Goal: Task Accomplishment & Management: Manage account settings

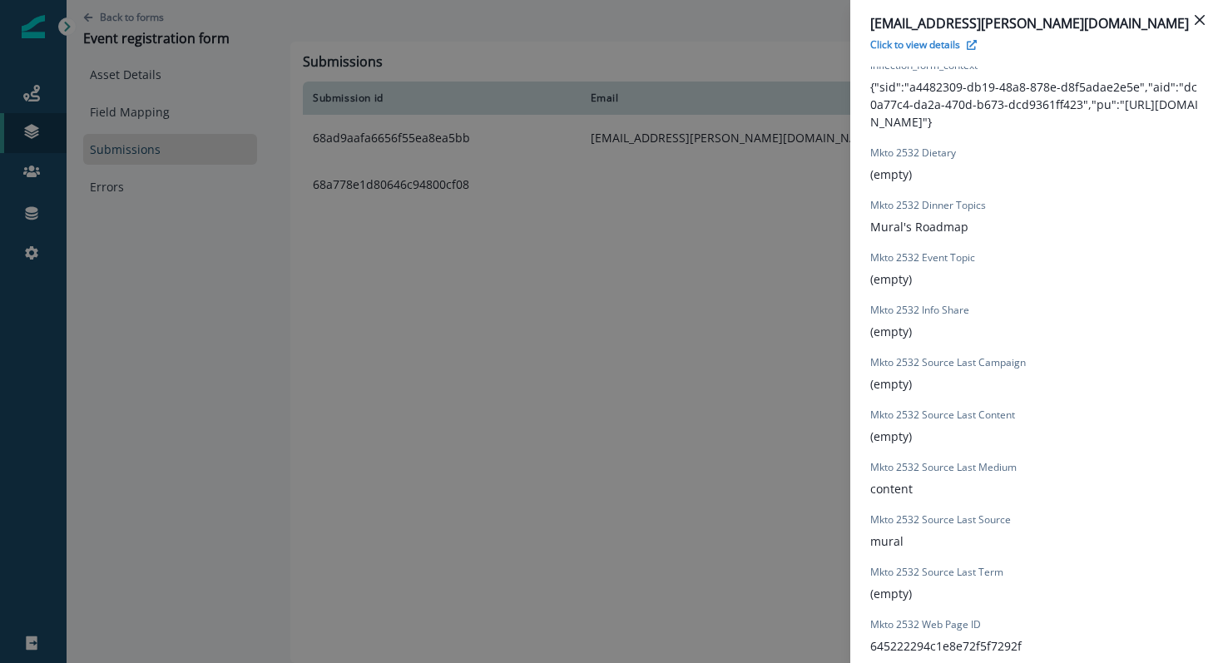
scroll to position [1551, 0]
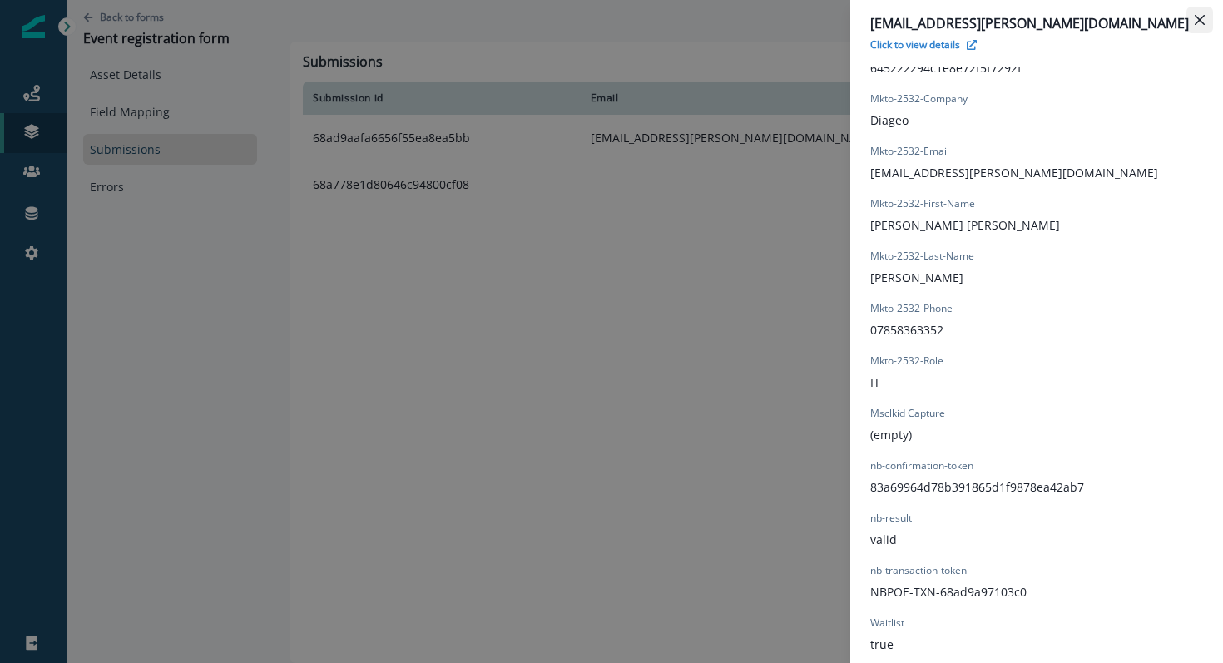
click at [1203, 21] on icon "Close" at bounding box center [1200, 20] width 10 height 10
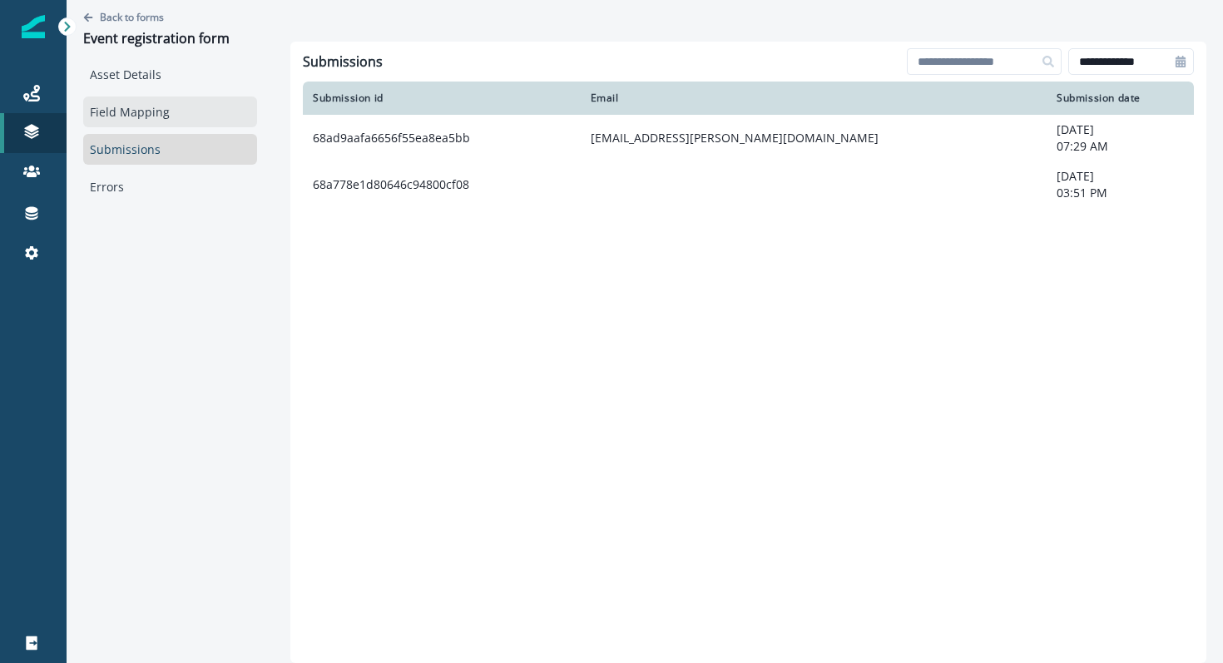
click at [131, 117] on link "Field Mapping" at bounding box center [170, 111] width 174 height 31
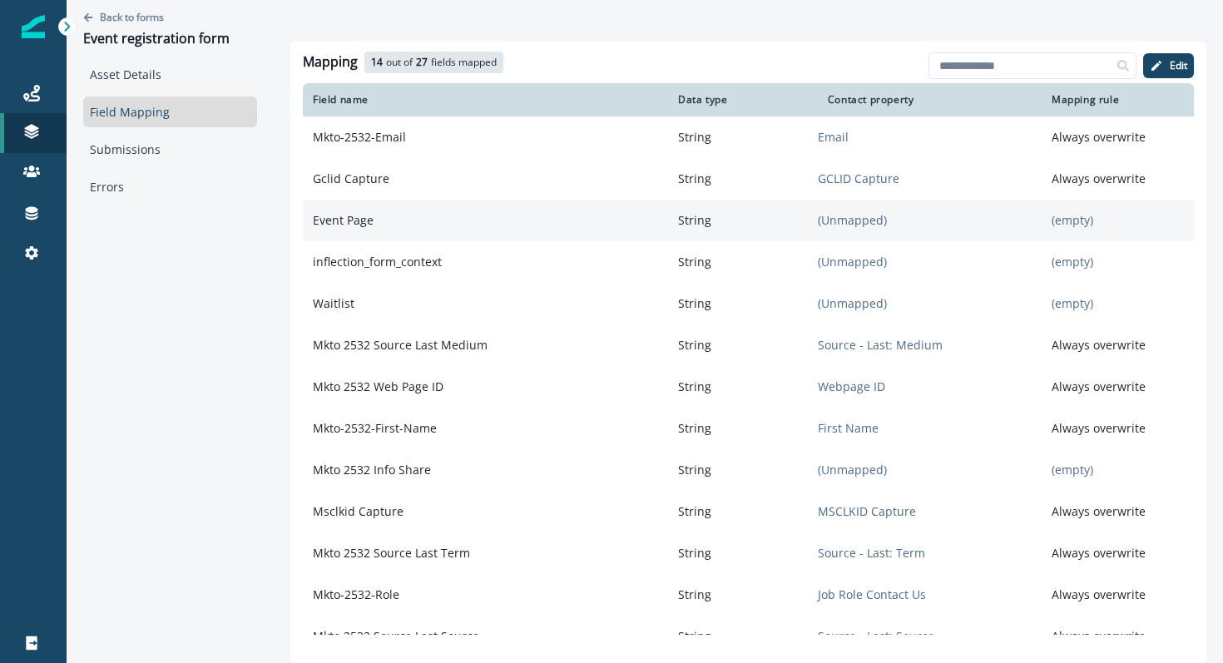
drag, startPoint x: 641, startPoint y: 229, endPoint x: 694, endPoint y: 232, distance: 53.3
click at [695, 234] on tr "Event Page String (Unmapped) (empty)" at bounding box center [748, 221] width 891 height 42
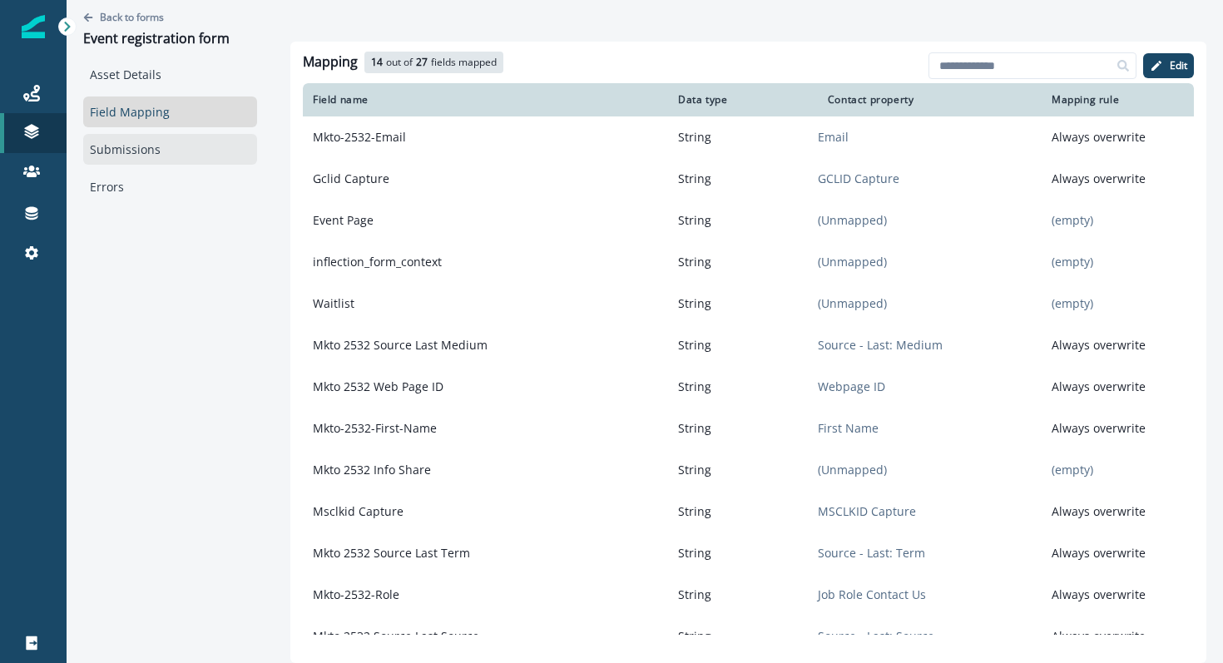
click at [146, 143] on link "Submissions" at bounding box center [170, 149] width 174 height 31
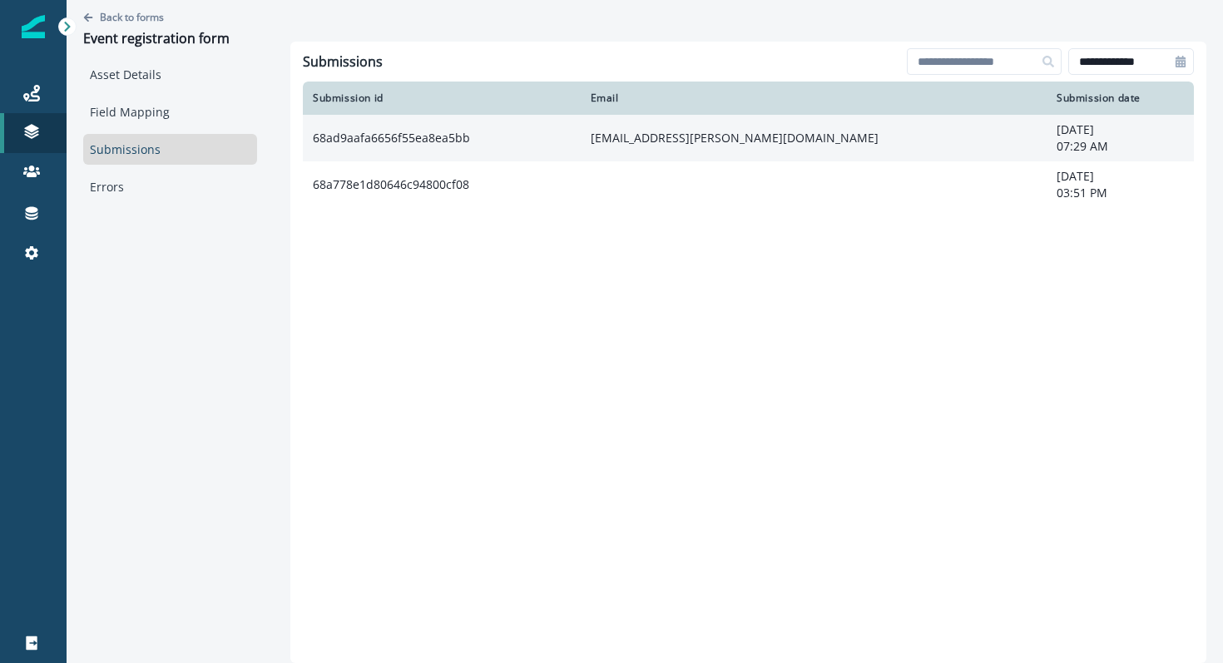
click at [629, 145] on td "[EMAIL_ADDRESS][PERSON_NAME][DOMAIN_NAME]" at bounding box center [814, 138] width 467 height 47
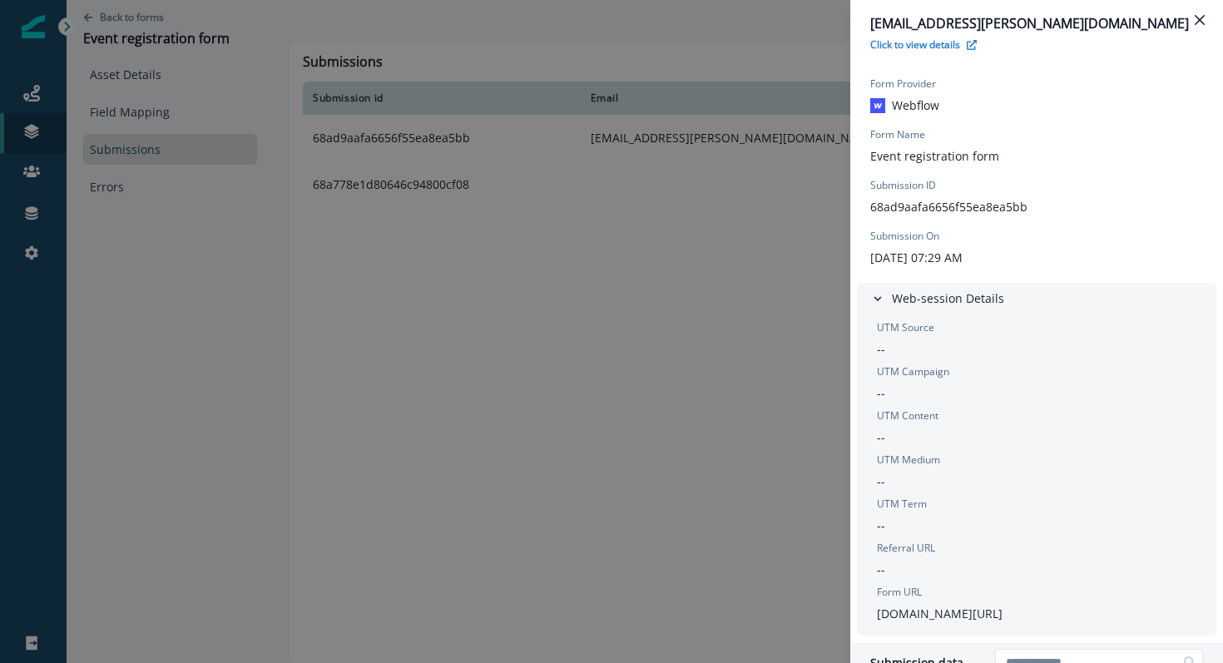
click at [683, 296] on div "[EMAIL_ADDRESS][PERSON_NAME][DOMAIN_NAME] Click to view details Form Provider W…" at bounding box center [611, 331] width 1223 height 663
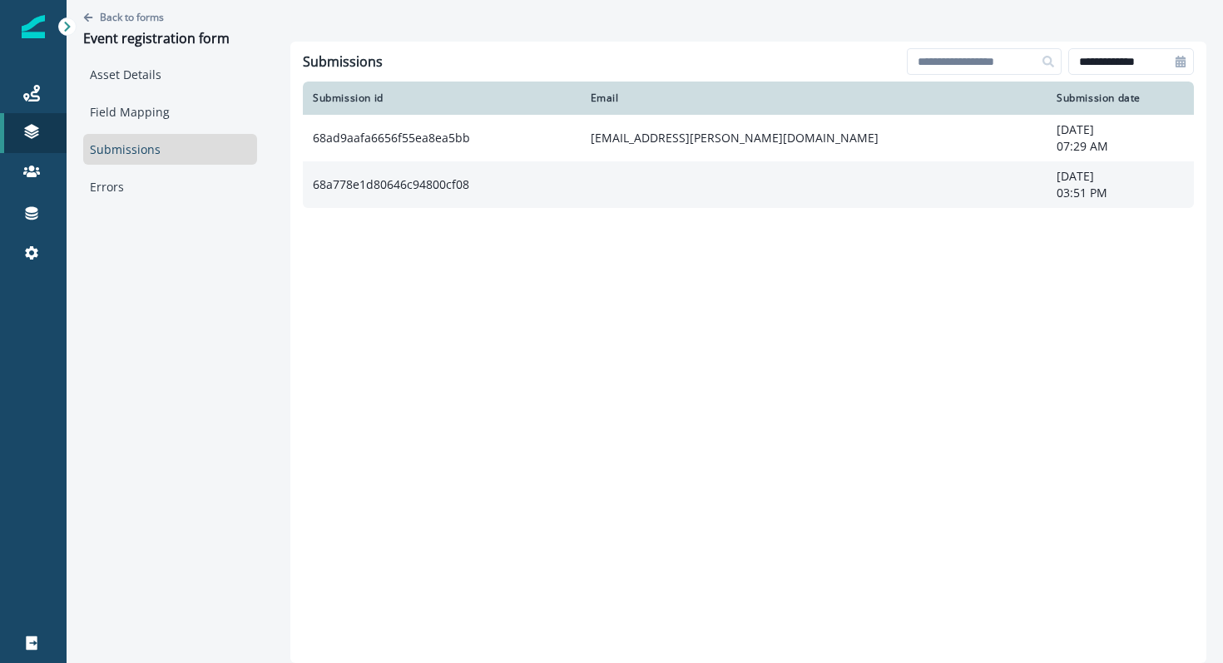
click at [735, 205] on td at bounding box center [814, 184] width 467 height 47
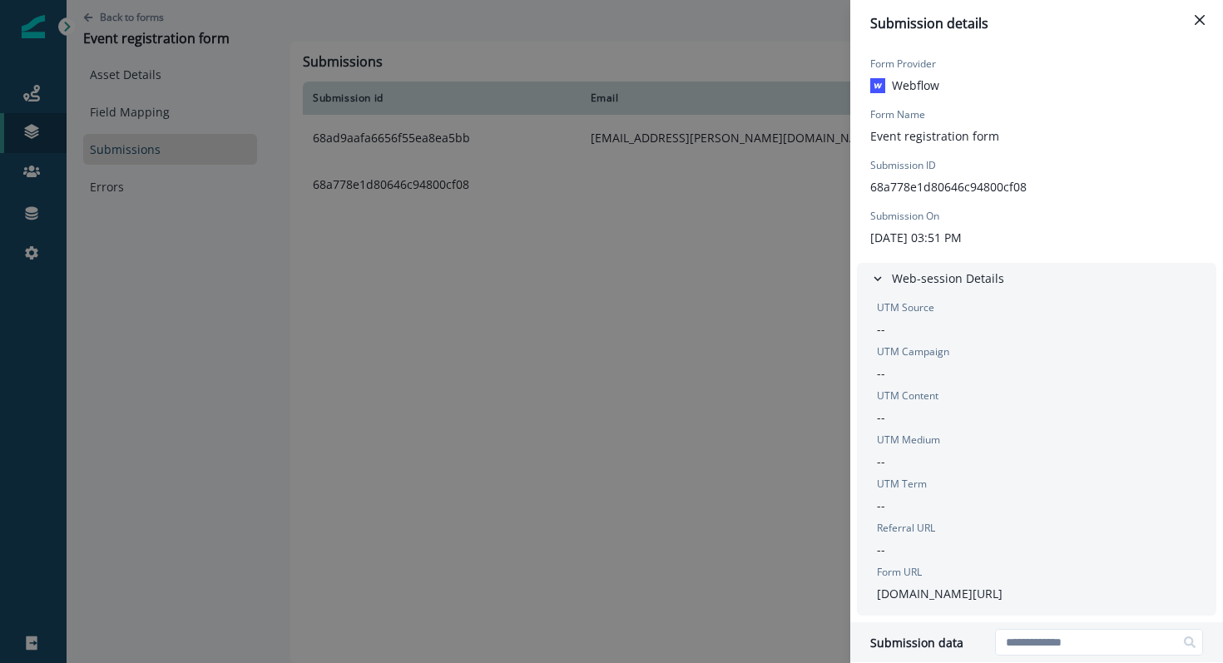
click at [627, 411] on div "Submission details Form Provider Webflow Form Name Event registration form Subm…" at bounding box center [611, 331] width 1223 height 663
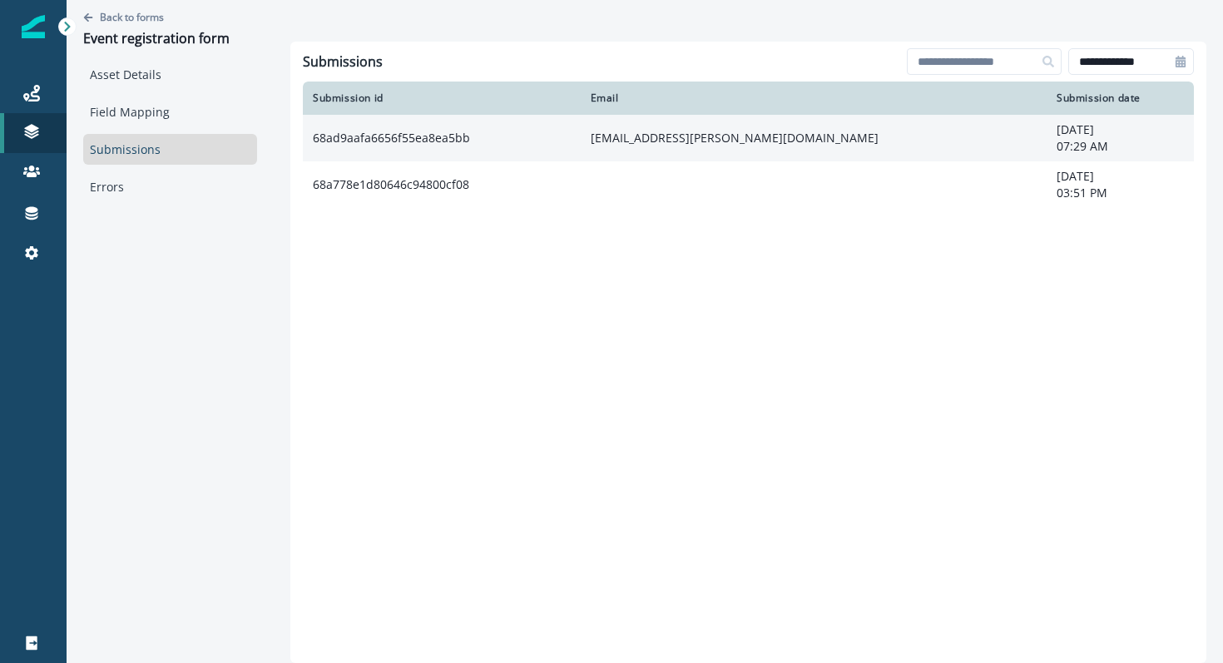
click at [670, 145] on td "[EMAIL_ADDRESS][PERSON_NAME][DOMAIN_NAME]" at bounding box center [814, 138] width 467 height 47
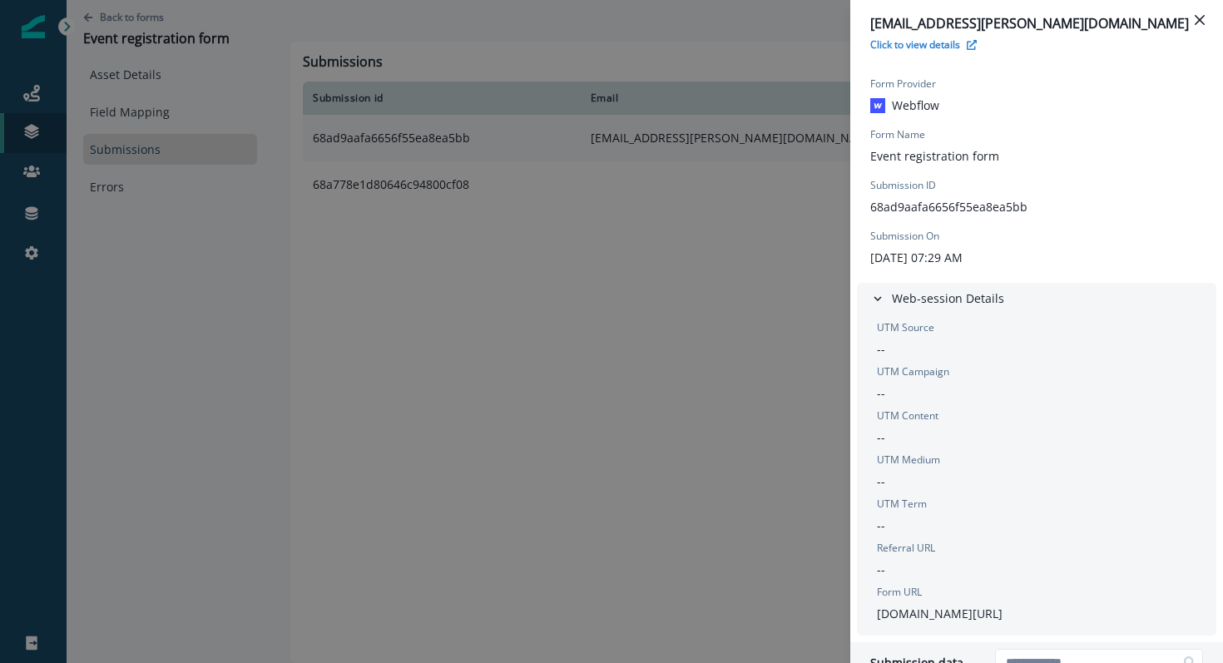
click at [670, 145] on div "[EMAIL_ADDRESS][PERSON_NAME][DOMAIN_NAME] Click to view details Form Provider W…" at bounding box center [611, 331] width 1223 height 663
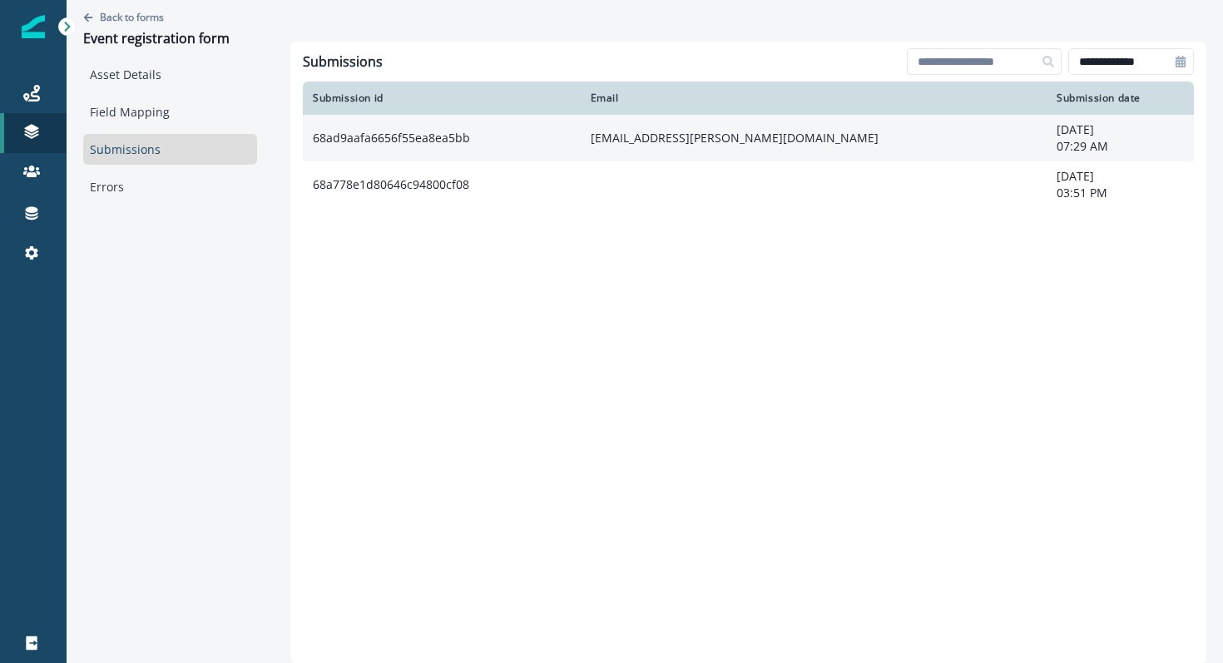
click at [717, 134] on td "[EMAIL_ADDRESS][PERSON_NAME][DOMAIN_NAME]" at bounding box center [814, 138] width 467 height 47
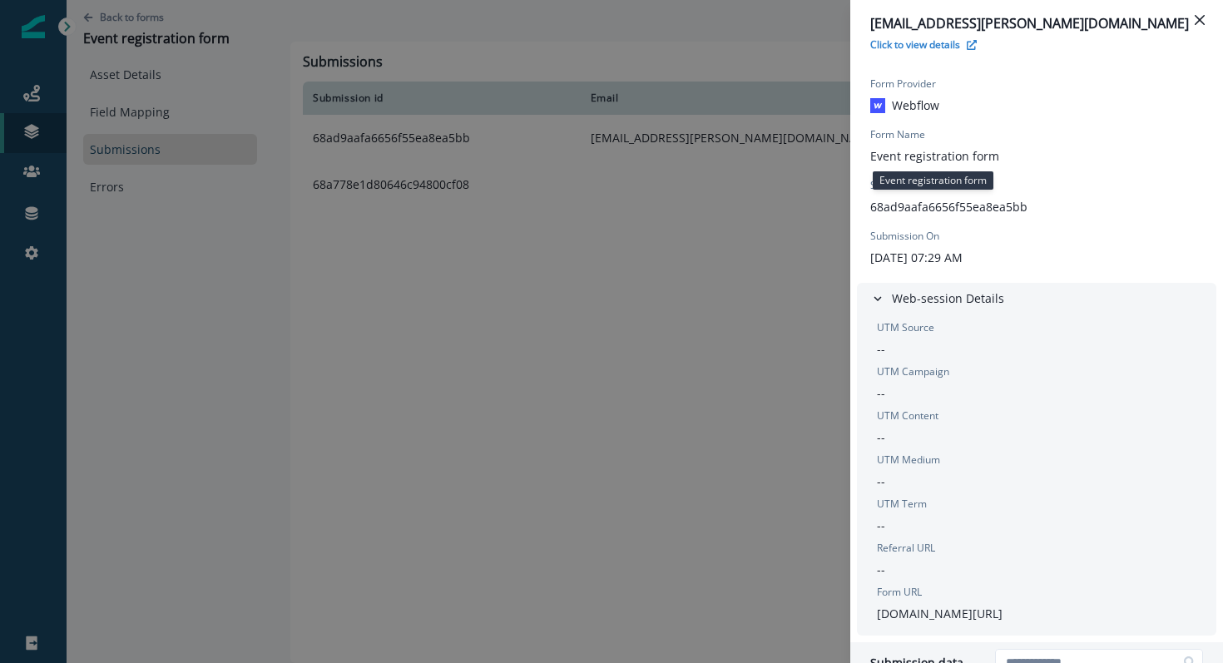
click at [913, 156] on p "Event registration form" at bounding box center [934, 155] width 129 height 17
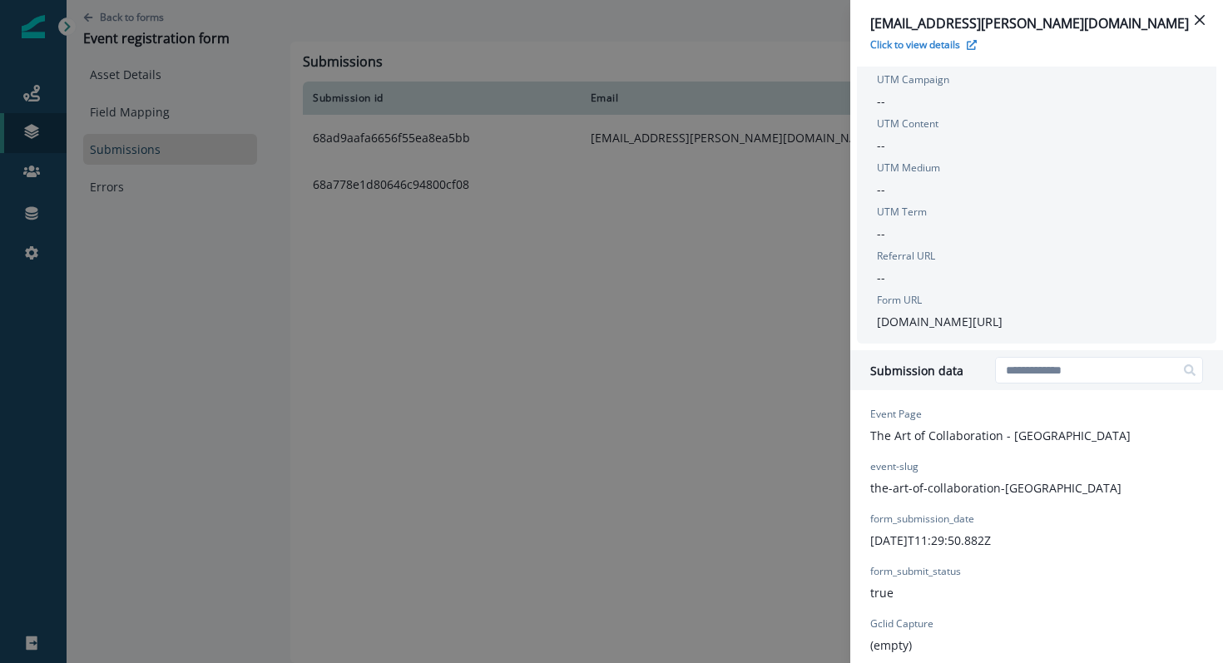
scroll to position [293, 0]
drag, startPoint x: 869, startPoint y: 435, endPoint x: 923, endPoint y: 435, distance: 54.1
click at [923, 435] on div "Event Page The Art of Collaboration - [GEOGRAPHIC_DATA]" at bounding box center [1000, 424] width 260 height 37
copy p "Event Page"
click at [1200, 15] on icon "Close" at bounding box center [1200, 20] width 10 height 10
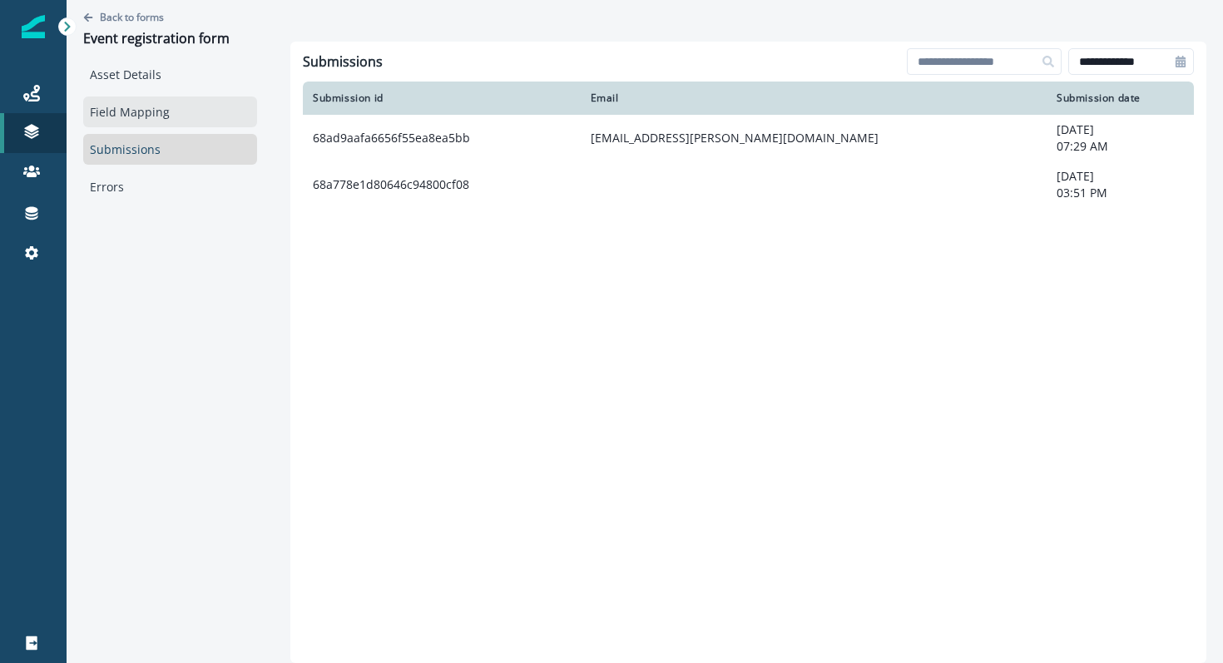
click at [151, 122] on link "Field Mapping" at bounding box center [170, 111] width 174 height 31
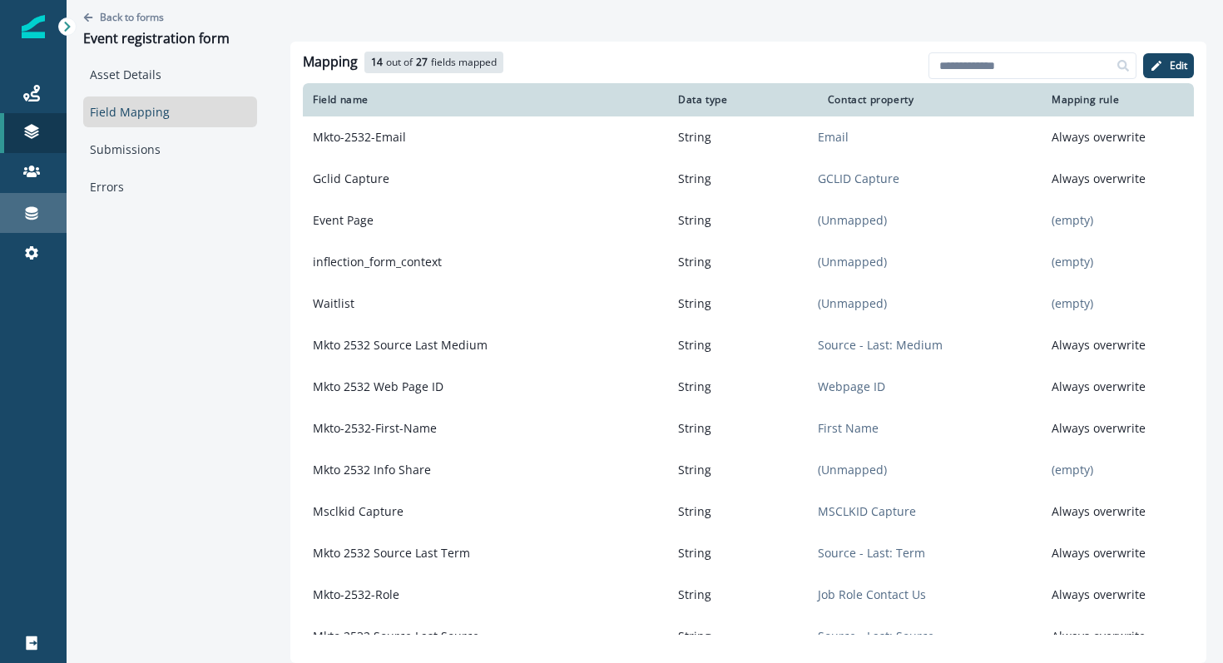
click at [26, 214] on icon at bounding box center [32, 213] width 12 height 13
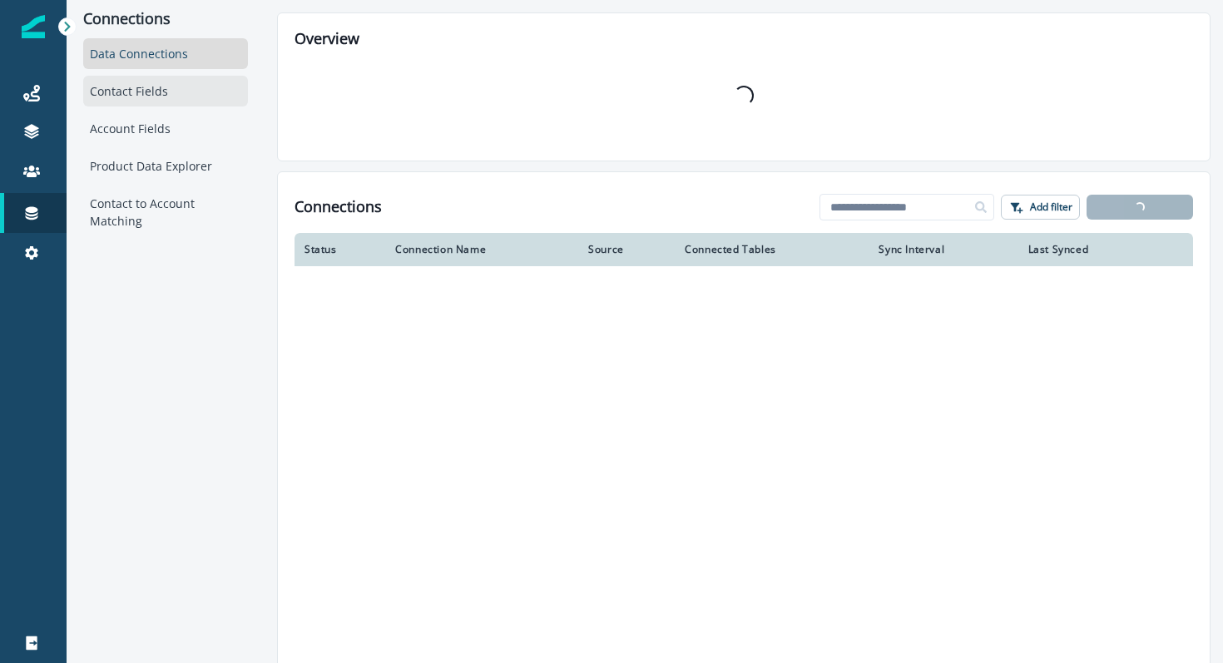
click at [169, 87] on div "Contact Fields" at bounding box center [165, 91] width 165 height 31
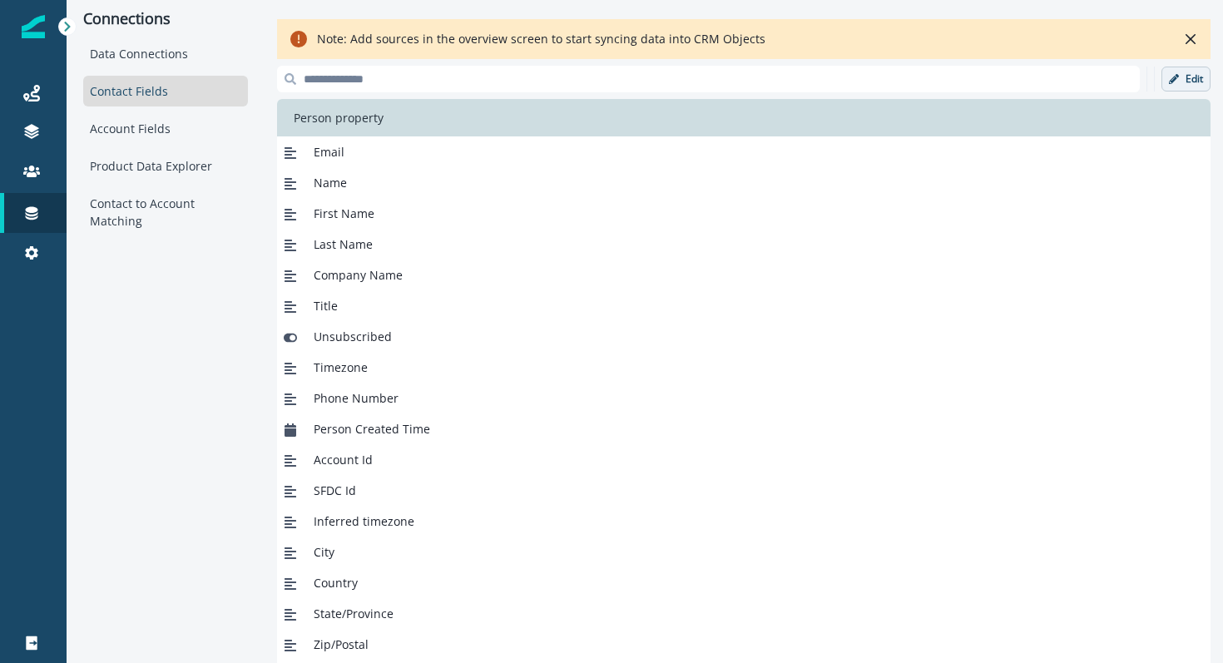
click at [1188, 68] on button "Edit" at bounding box center [1185, 79] width 49 height 25
click at [1027, 75] on p "Add new field" at bounding box center [1059, 79] width 77 height 14
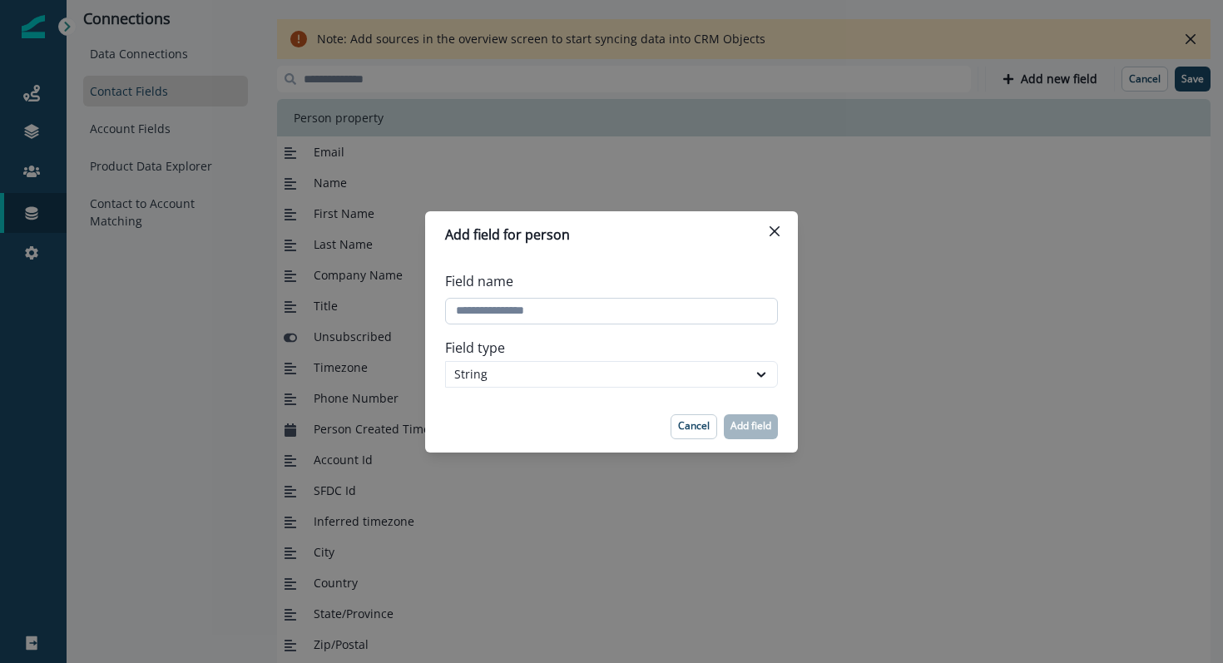
click at [519, 306] on input "Field name" at bounding box center [611, 311] width 333 height 27
paste input "**********"
type input "**********"
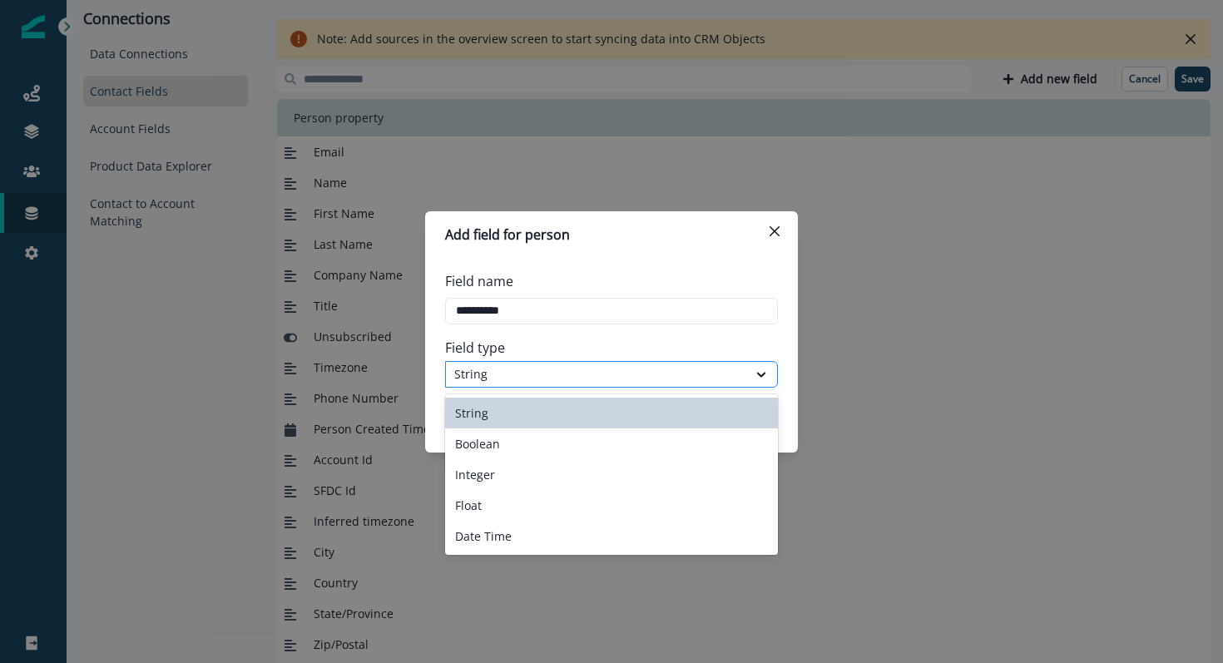
click at [520, 375] on div "String" at bounding box center [596, 373] width 284 height 17
click at [504, 413] on div "String" at bounding box center [611, 413] width 333 height 31
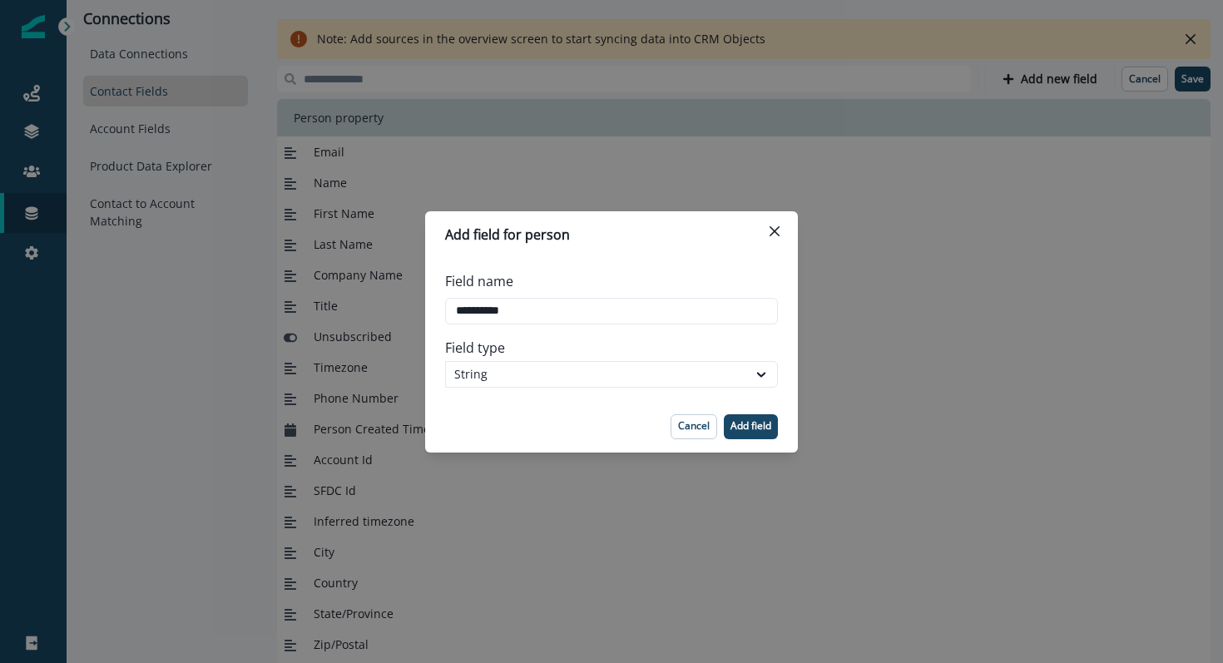
click at [504, 413] on footer "Cancel Add field" at bounding box center [611, 427] width 373 height 52
click at [724, 418] on button "Add field" at bounding box center [751, 426] width 54 height 25
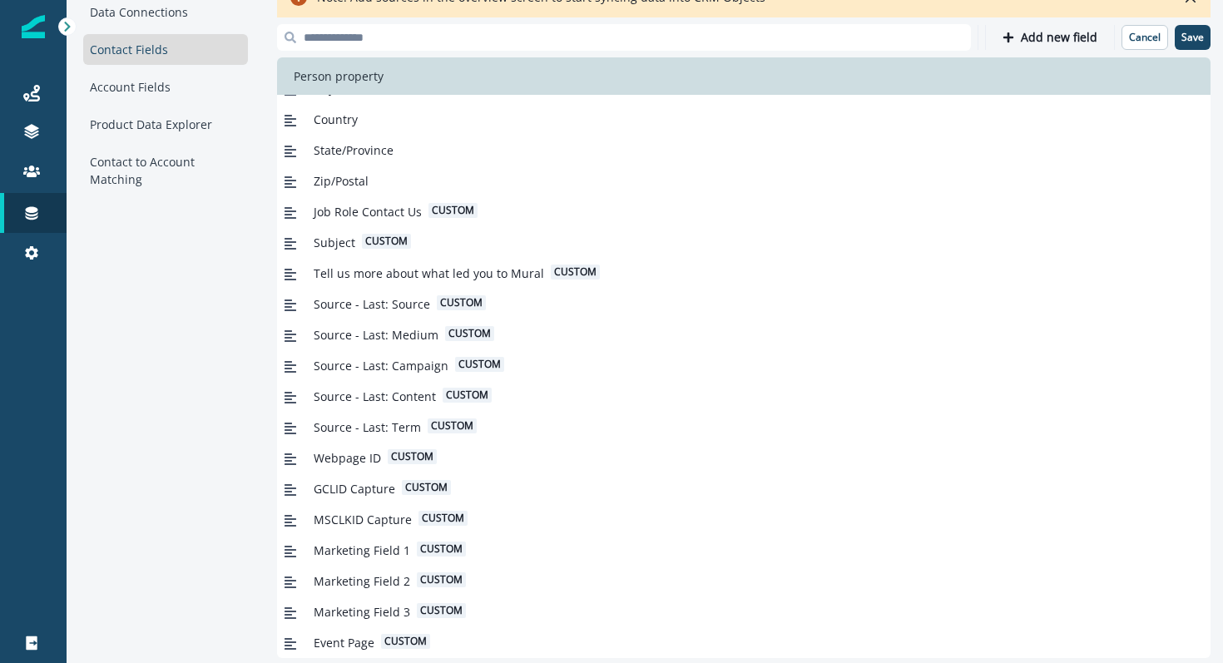
scroll to position [49, 0]
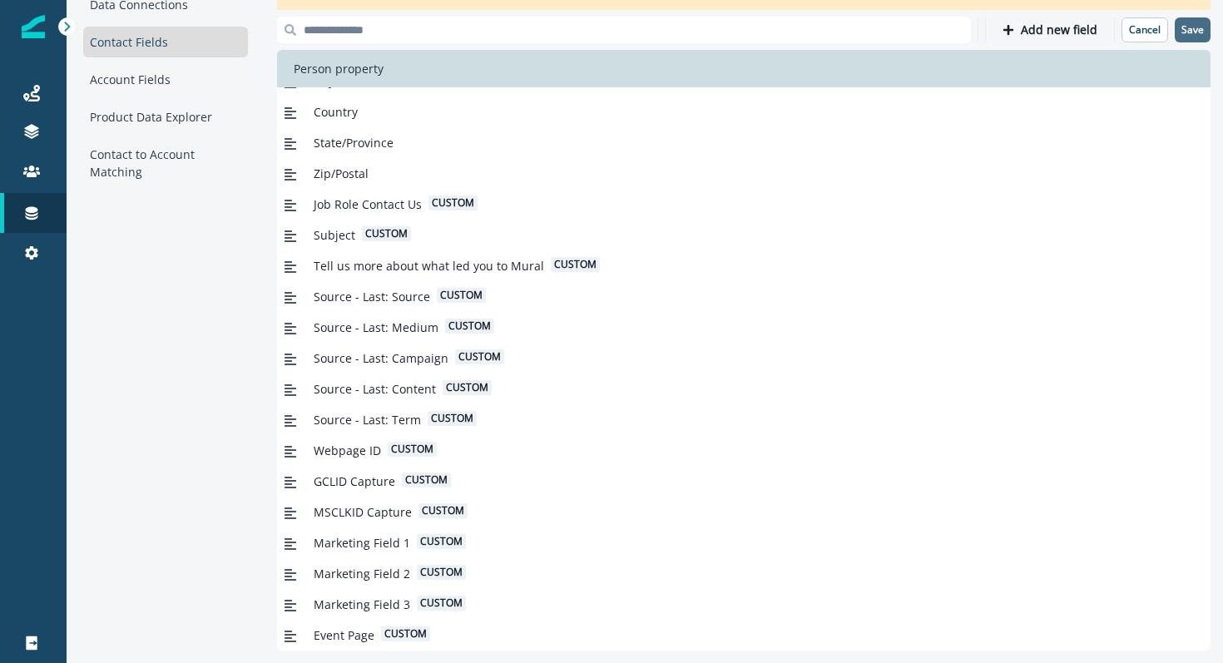
click at [1203, 25] on p "Save" at bounding box center [1192, 30] width 22 height 12
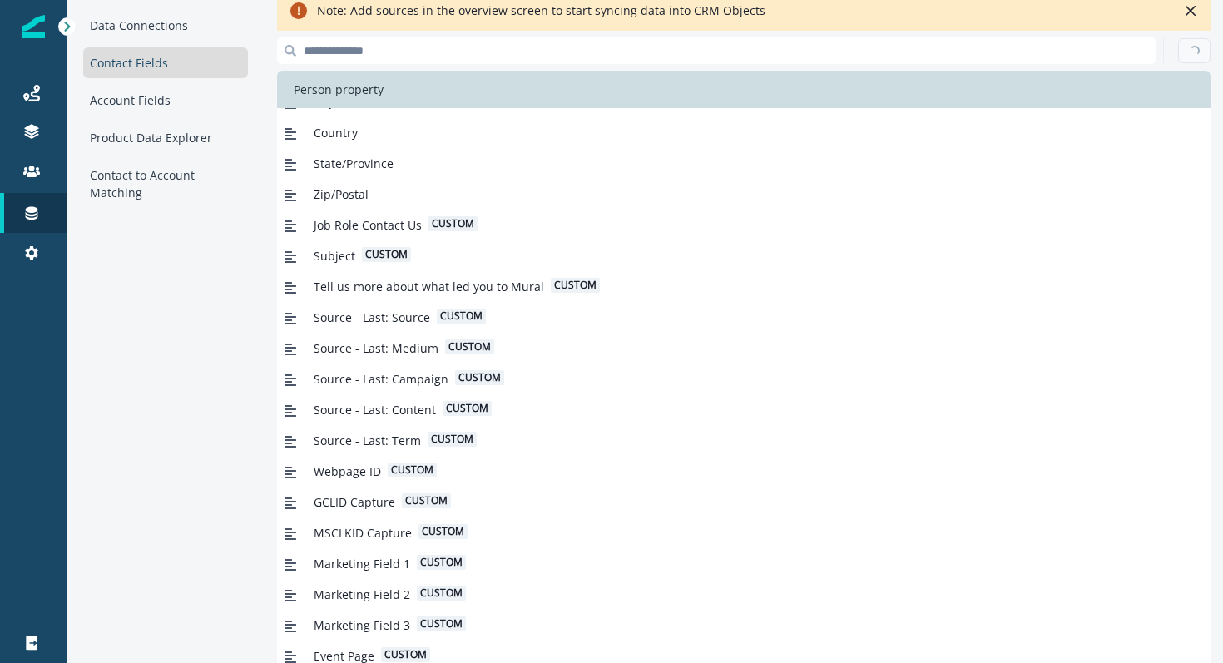
scroll to position [0, 0]
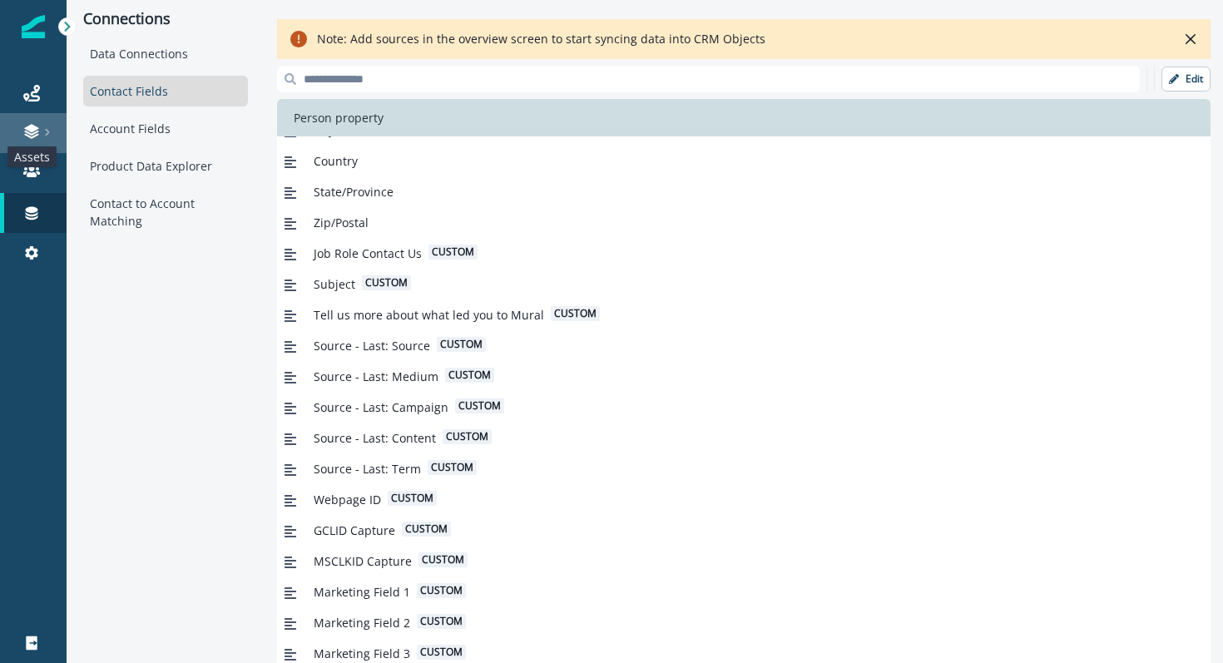
click at [34, 124] on icon at bounding box center [31, 131] width 17 height 17
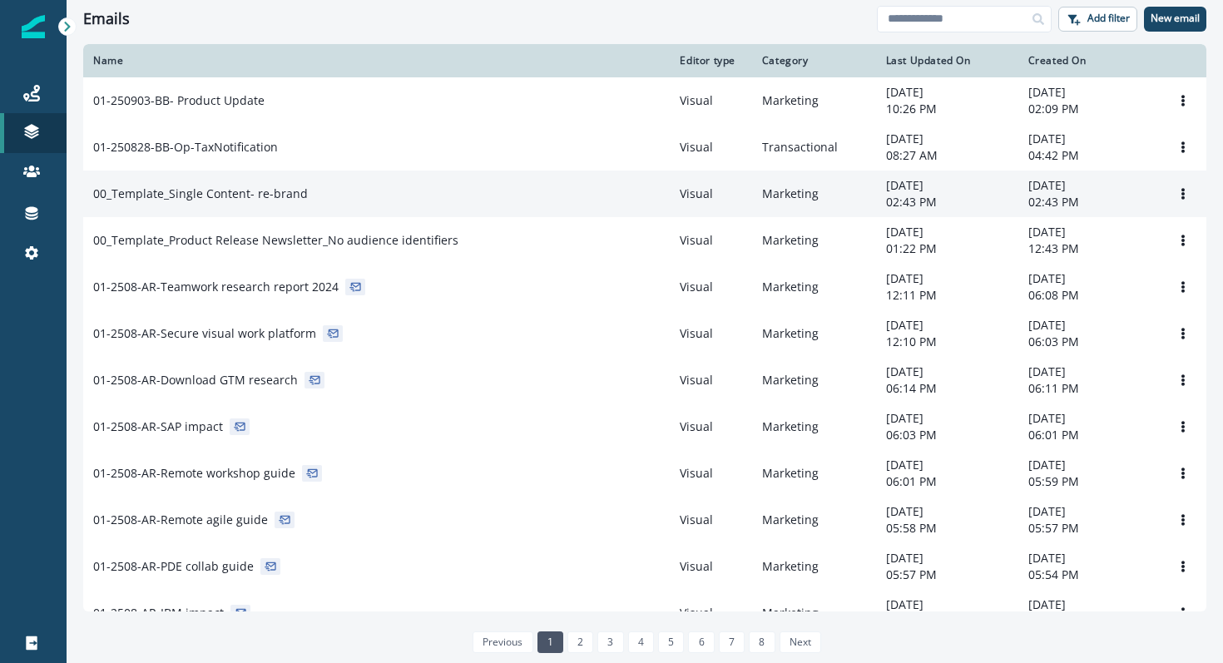
click at [393, 213] on td "00_Template_Single Content- re-brand" at bounding box center [376, 194] width 586 height 47
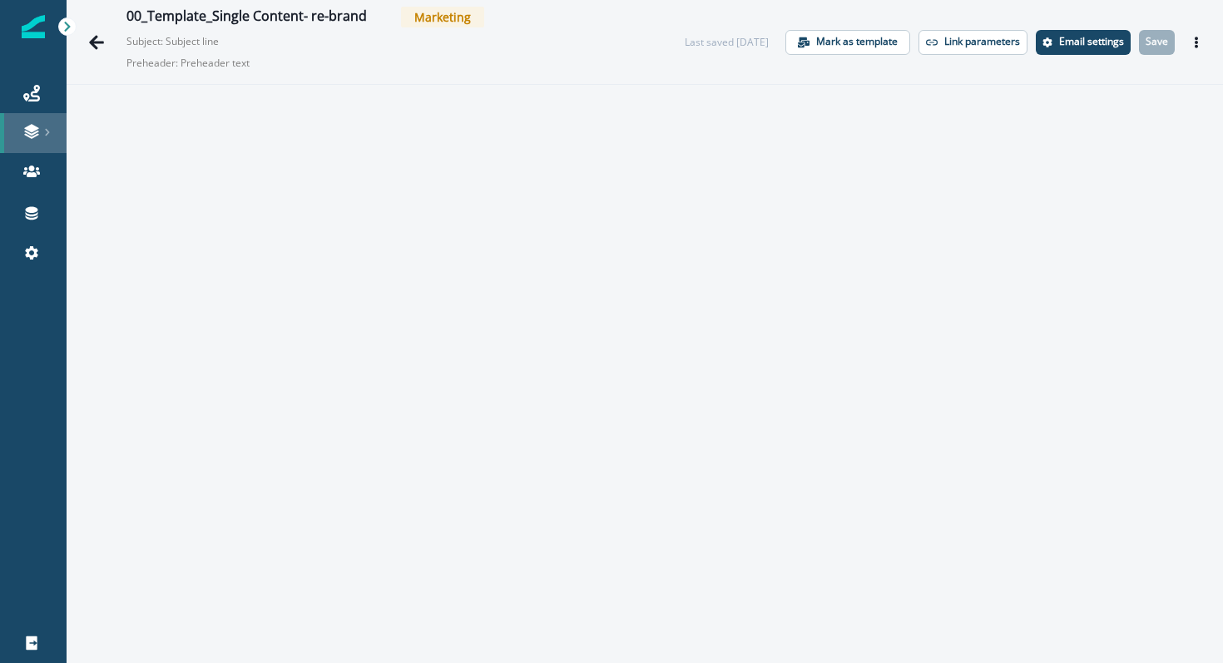
click at [8, 129] on div at bounding box center [33, 131] width 53 height 17
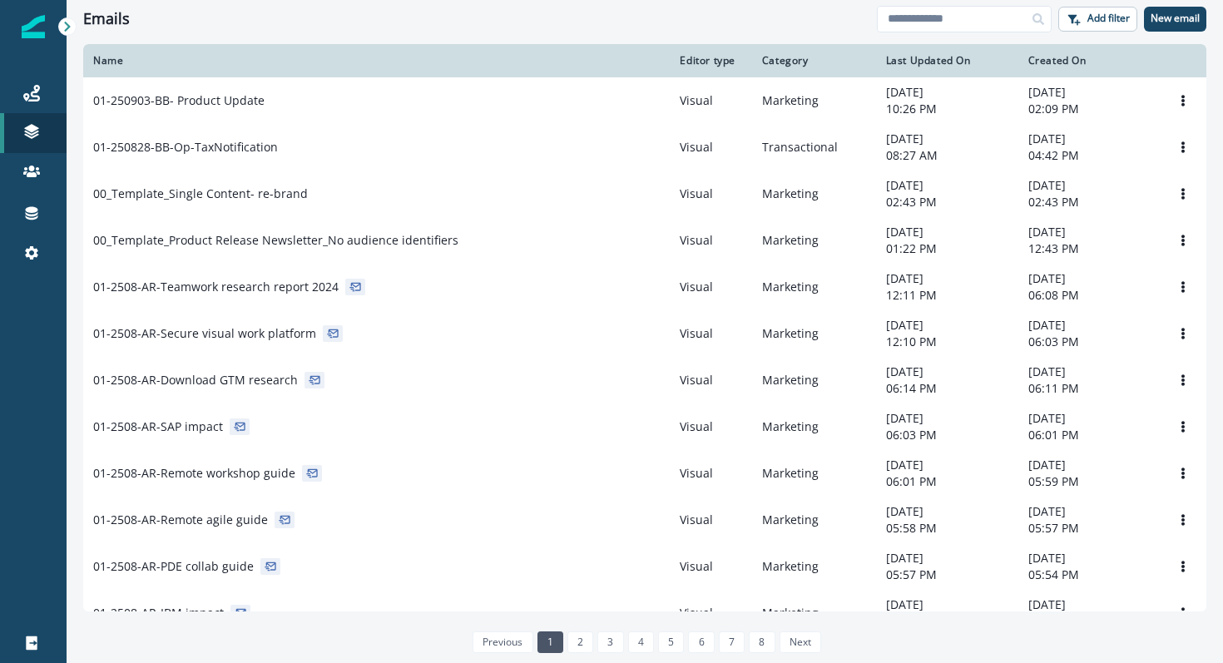
click at [115, 251] on p "Forms" at bounding box center [107, 258] width 34 height 17
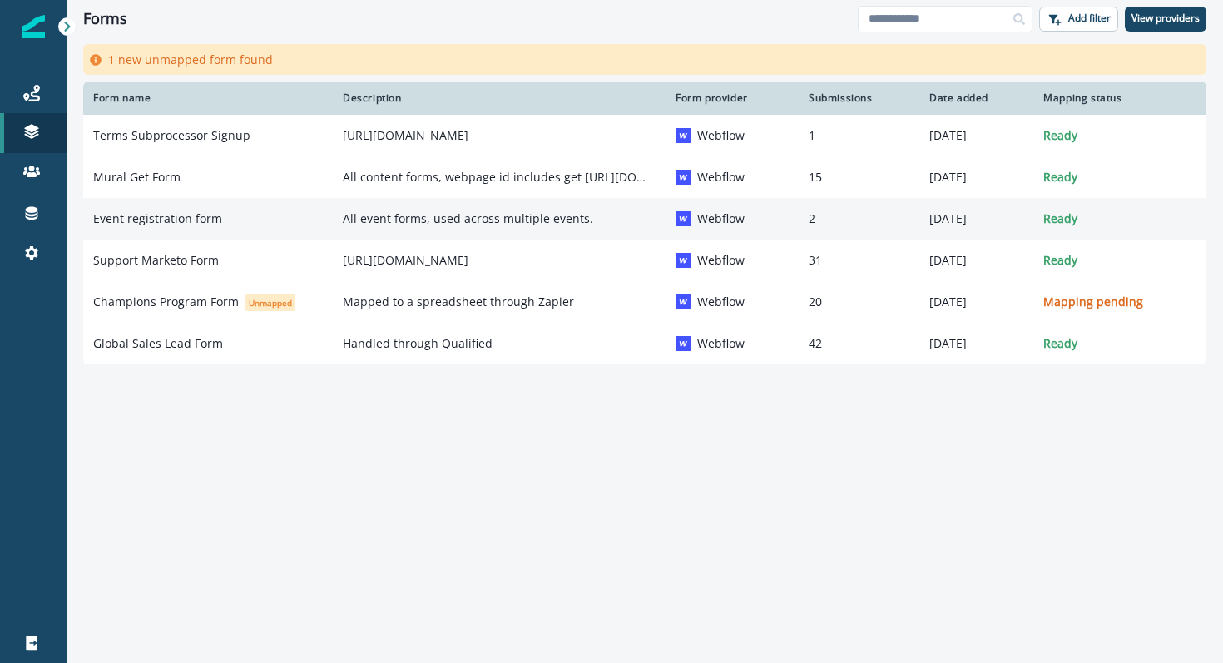
click at [222, 225] on div "Event registration form" at bounding box center [208, 218] width 230 height 17
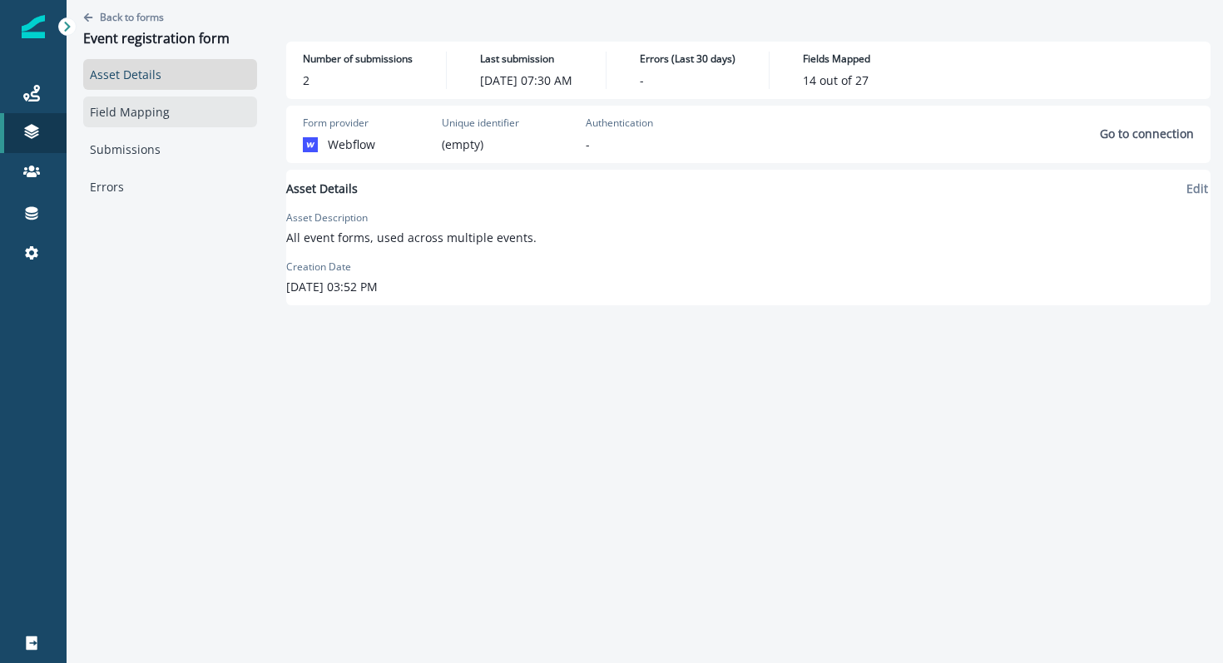
click at [150, 110] on link "Field Mapping" at bounding box center [170, 111] width 174 height 31
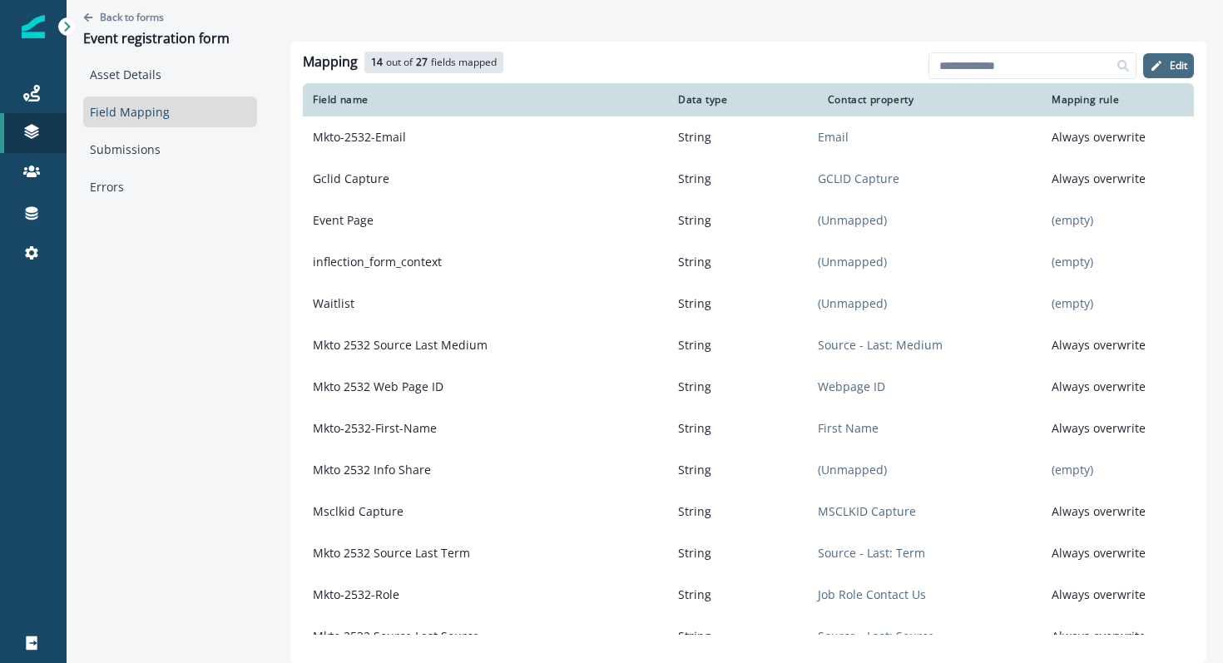
click at [1175, 65] on p "Edit" at bounding box center [1178, 66] width 17 height 12
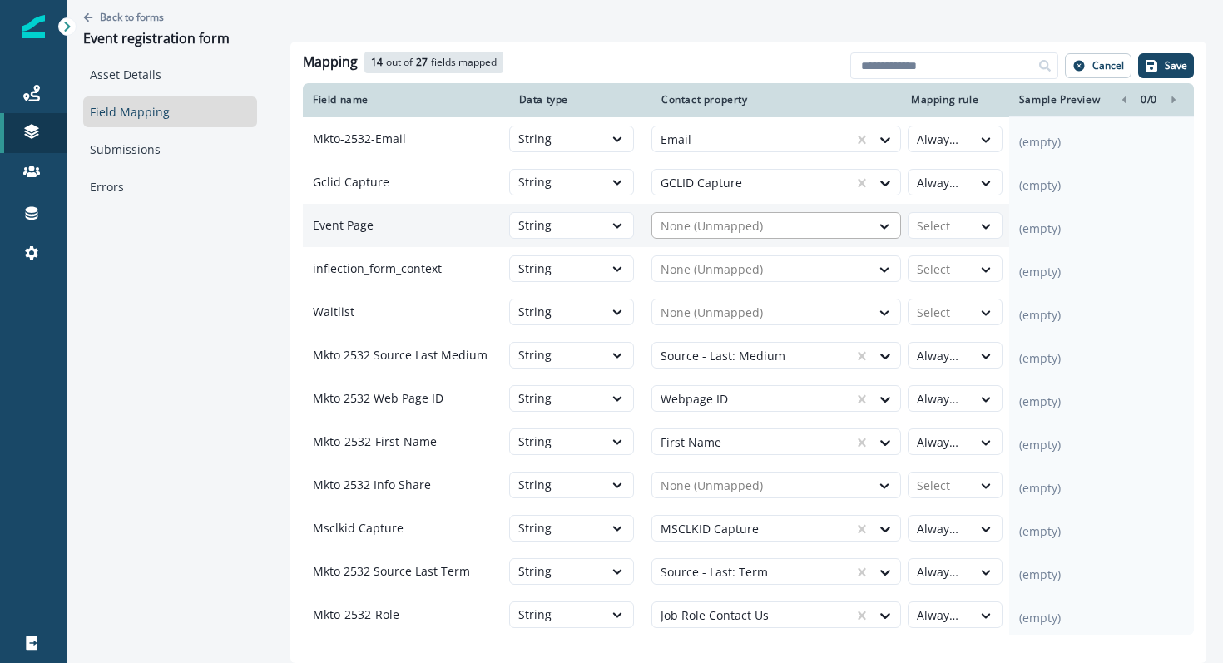
click at [739, 234] on div at bounding box center [761, 226] width 201 height 20
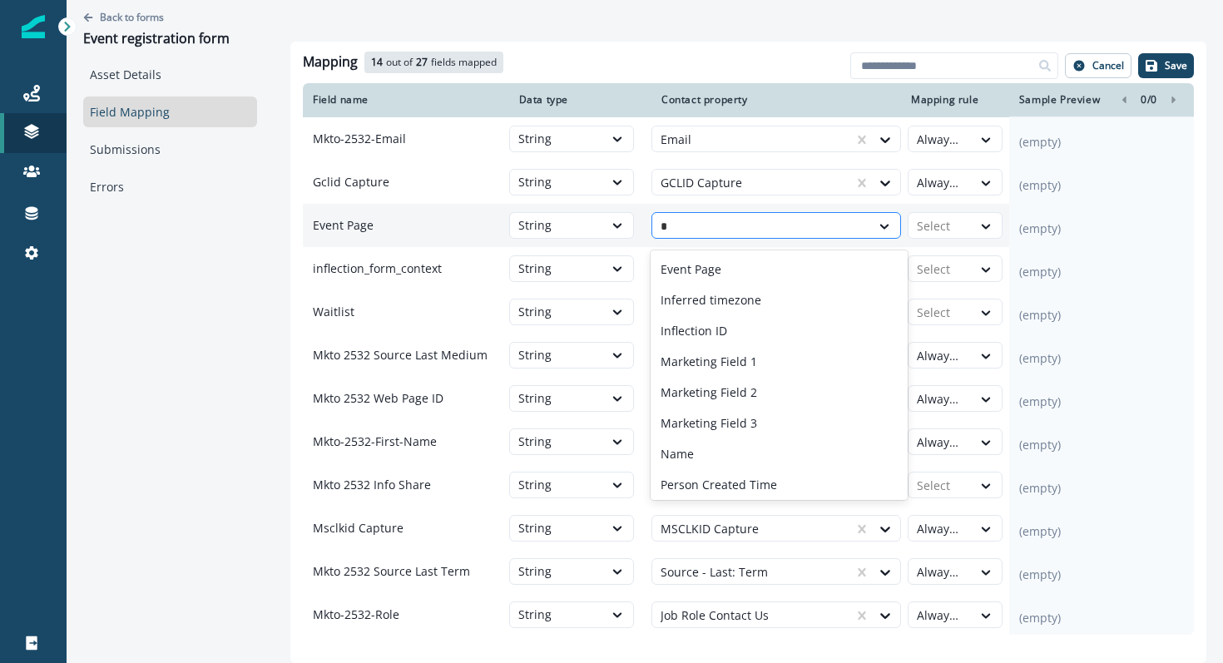
type input "**"
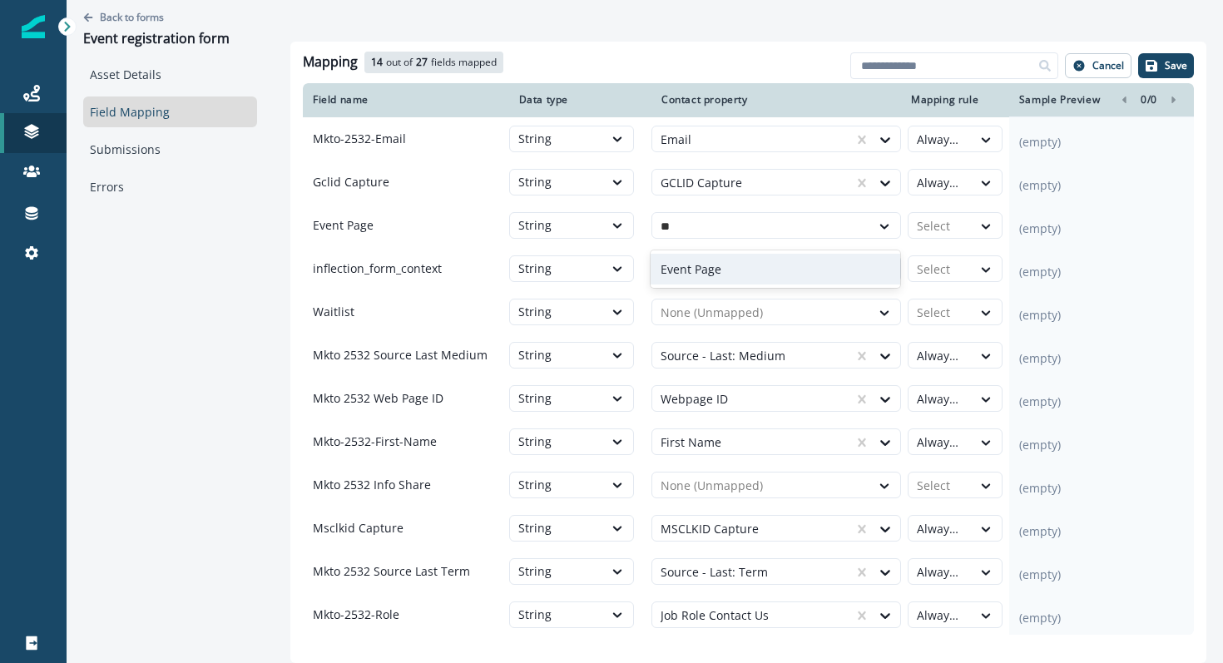
click at [717, 258] on div "Event Page" at bounding box center [776, 269] width 250 height 31
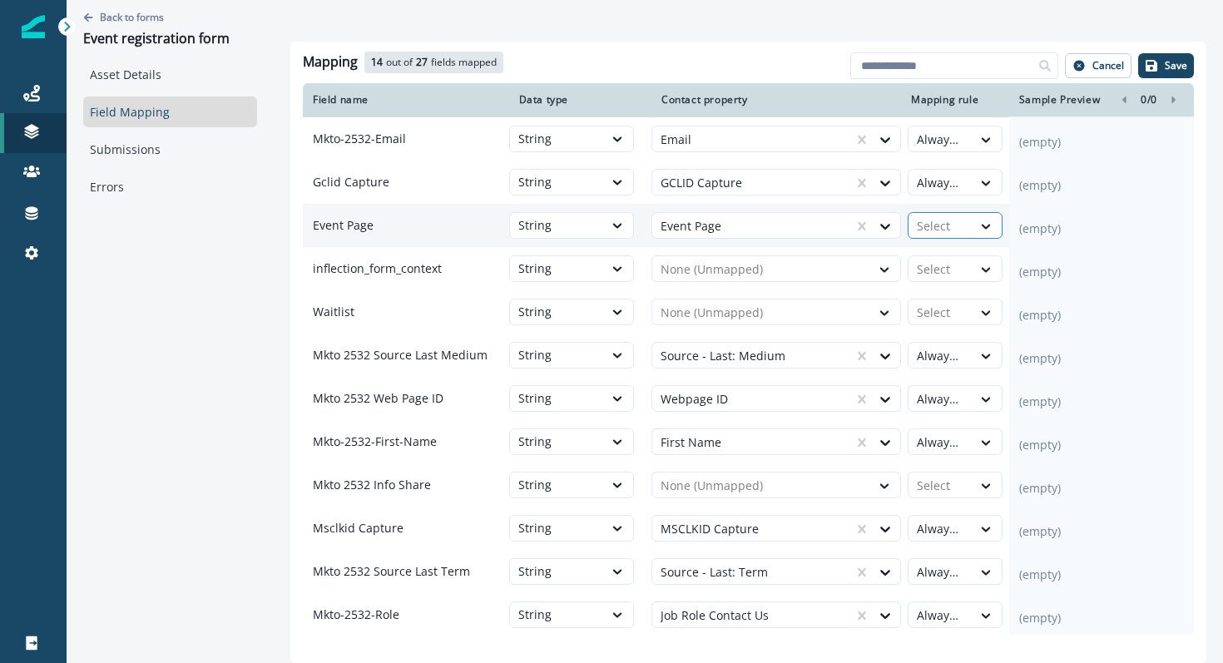
click at [974, 240] on div at bounding box center [987, 226] width 30 height 27
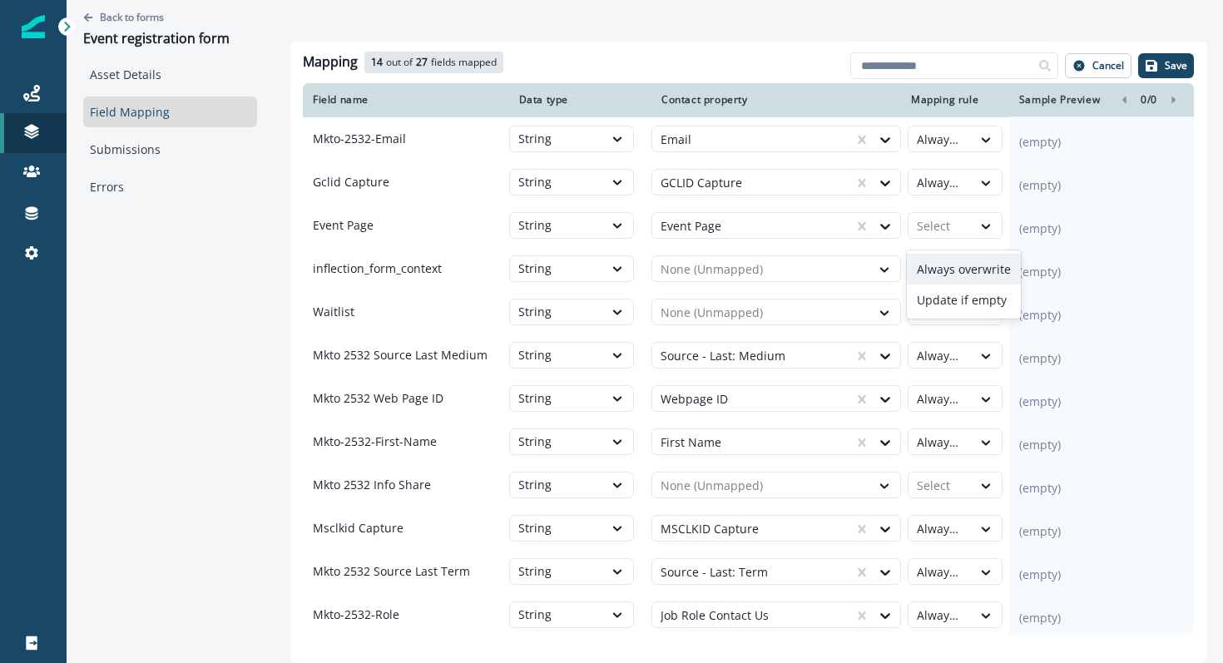
click at [967, 267] on div "Always overwrite" at bounding box center [964, 269] width 114 height 31
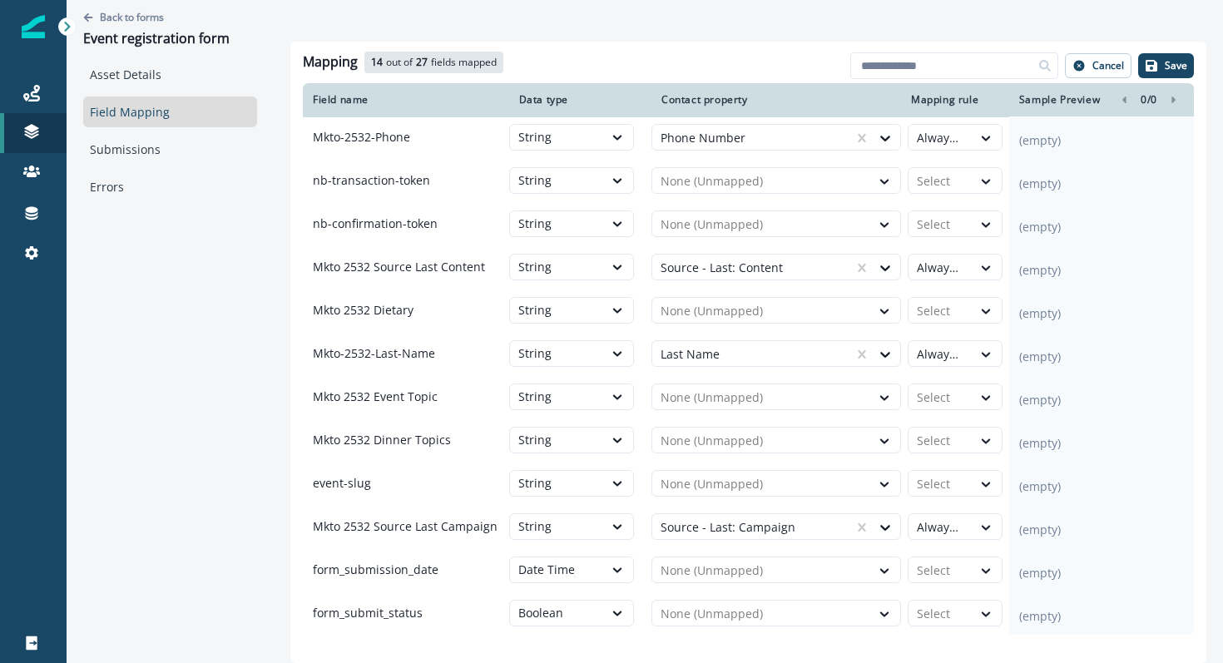
scroll to position [673, 0]
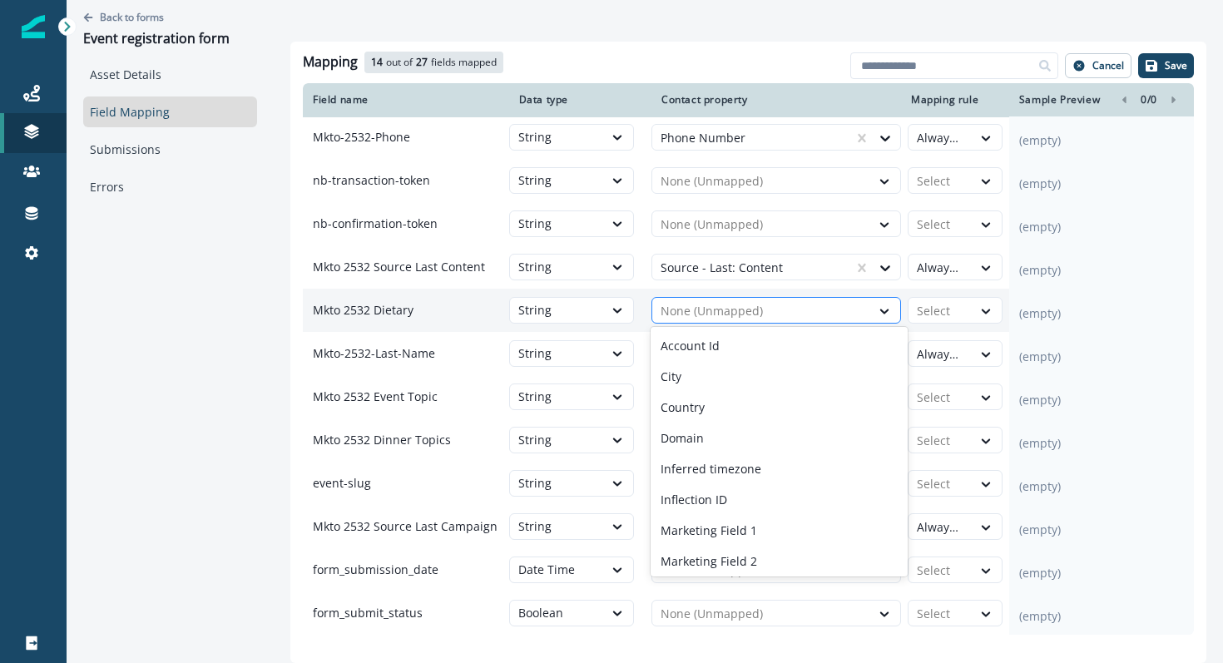
click at [720, 313] on div at bounding box center [761, 311] width 201 height 20
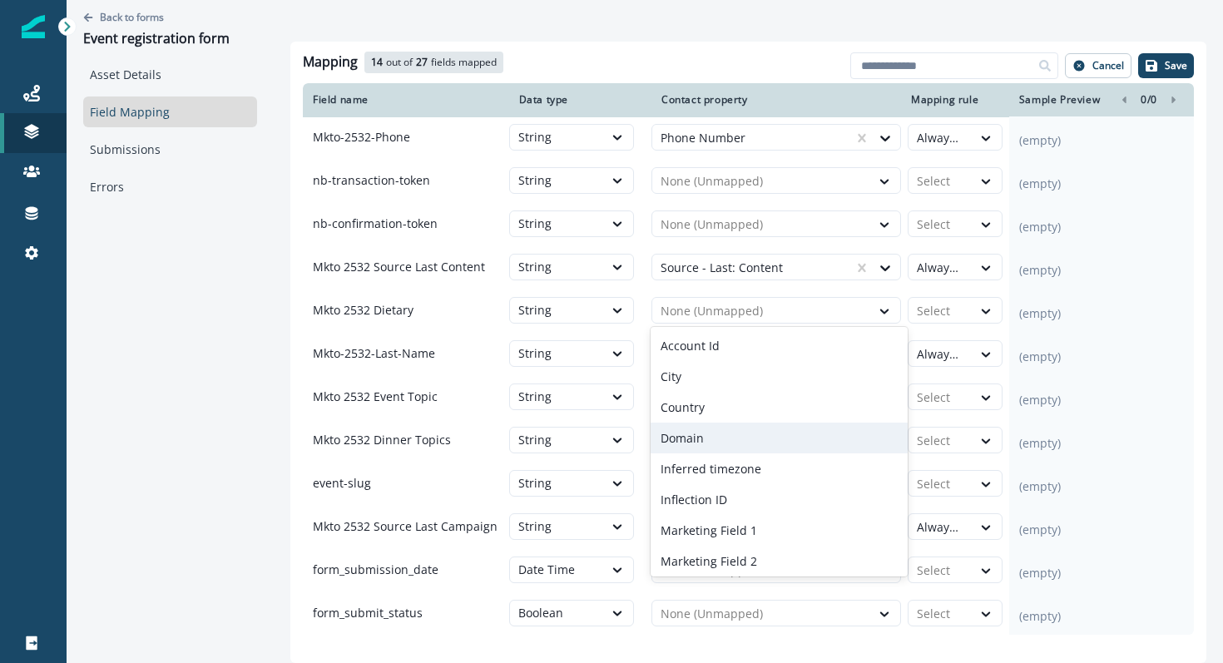
scroll to position [32, 0]
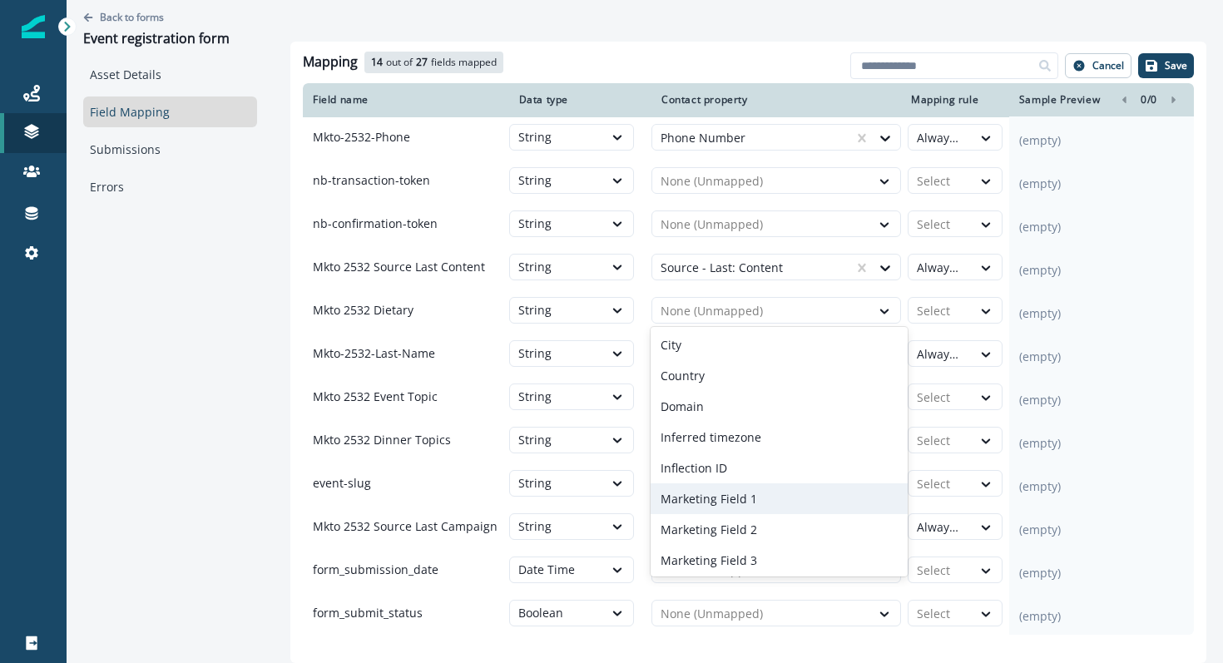
click at [688, 500] on p "Marketing Field 1" at bounding box center [709, 498] width 96 height 17
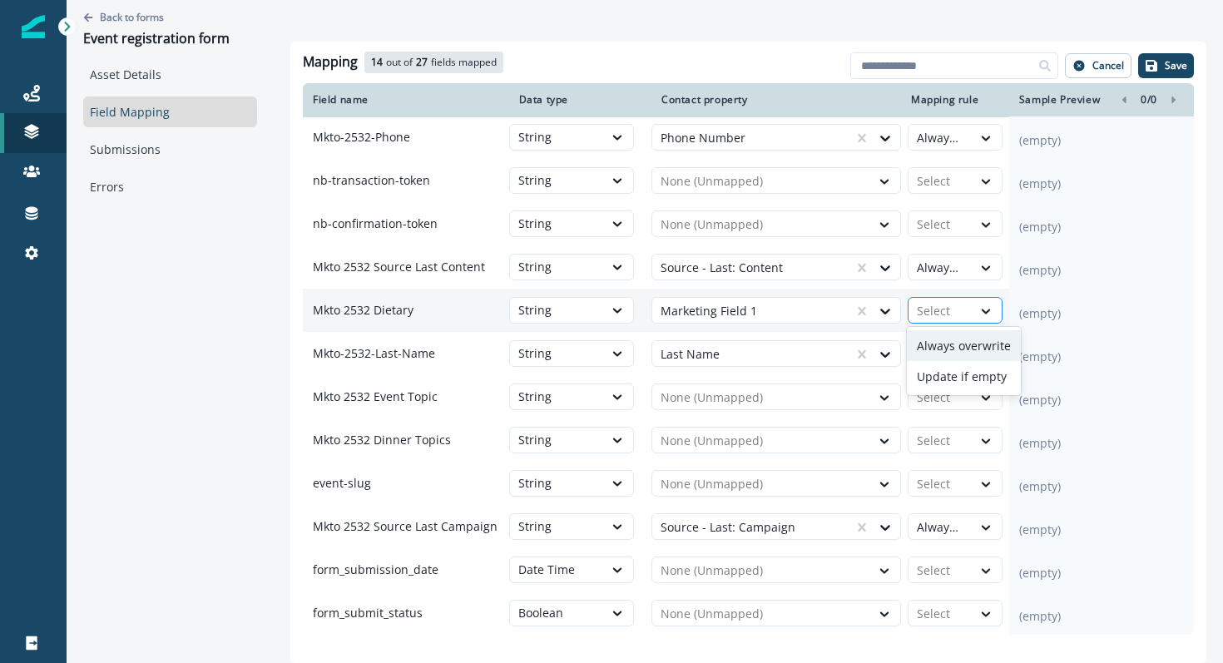
click at [946, 319] on div "Select" at bounding box center [939, 311] width 63 height 27
click at [945, 334] on div "Always overwrite" at bounding box center [964, 345] width 114 height 31
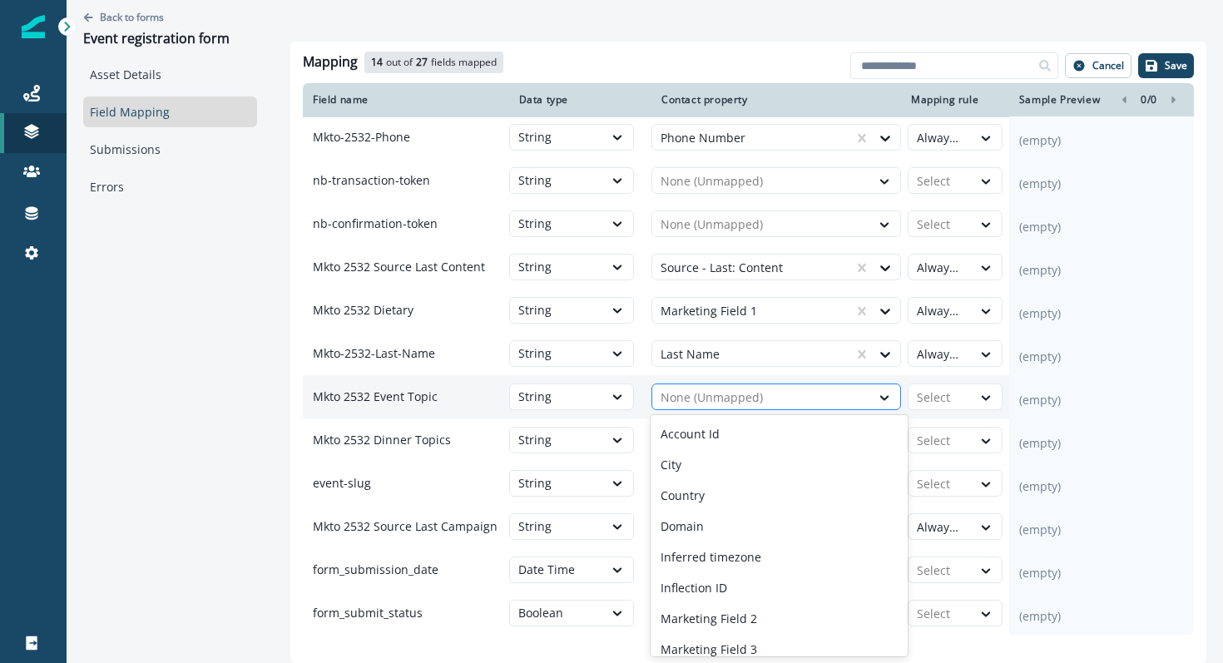
click at [732, 399] on div at bounding box center [761, 398] width 201 height 20
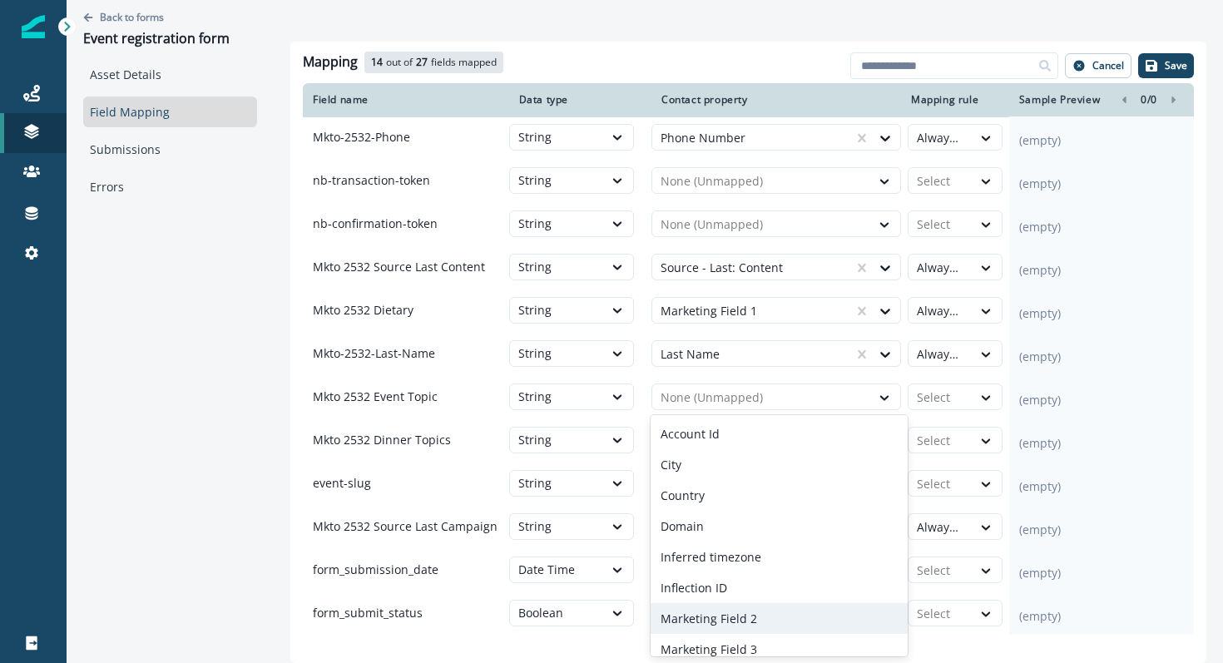
click at [695, 619] on p "Marketing Field 2" at bounding box center [709, 618] width 96 height 17
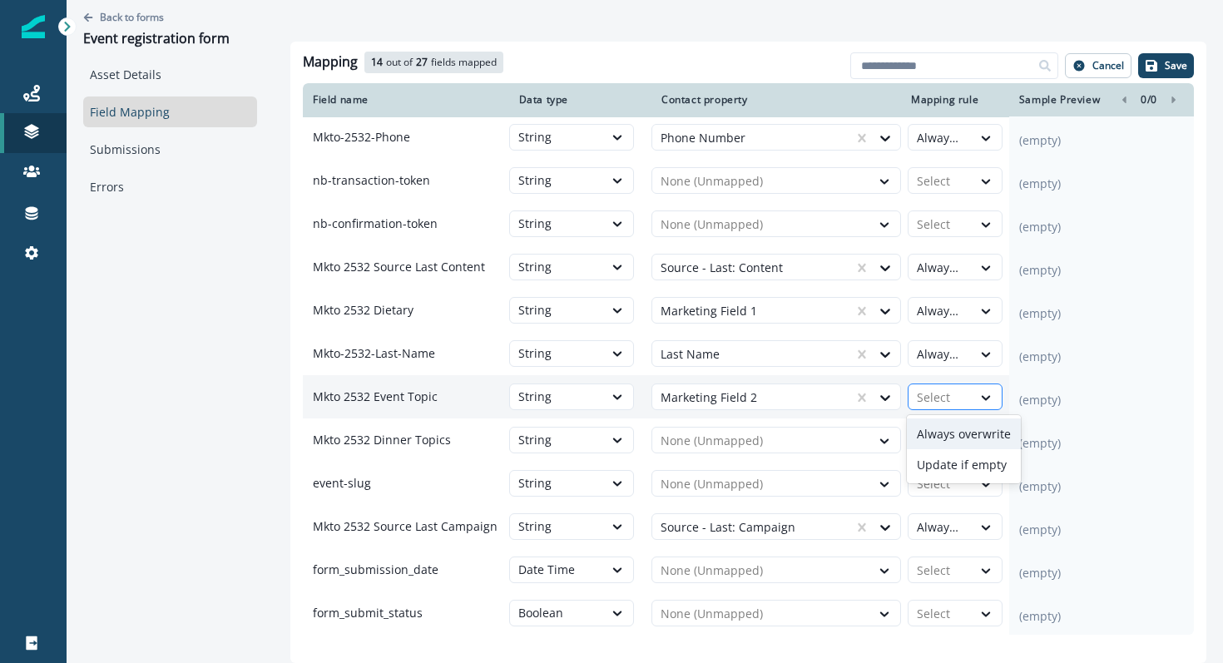
click at [953, 394] on div at bounding box center [940, 398] width 47 height 20
click at [953, 427] on div "Always overwrite" at bounding box center [964, 433] width 114 height 31
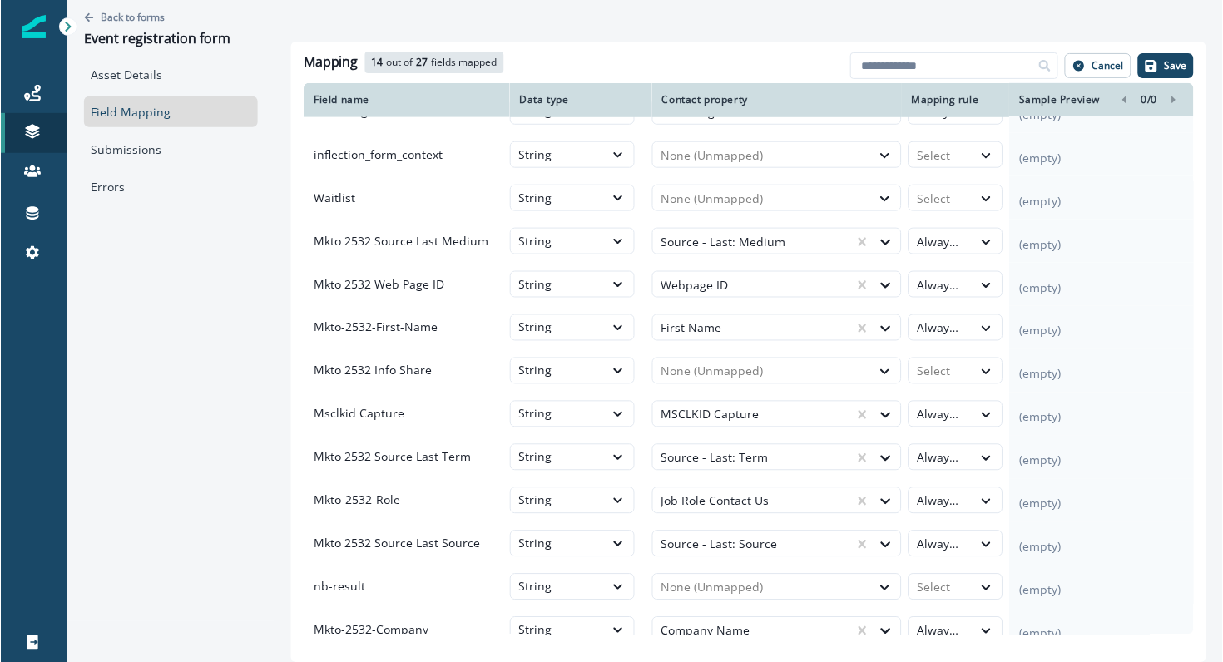
scroll to position [0, 0]
